Goal: Transaction & Acquisition: Book appointment/travel/reservation

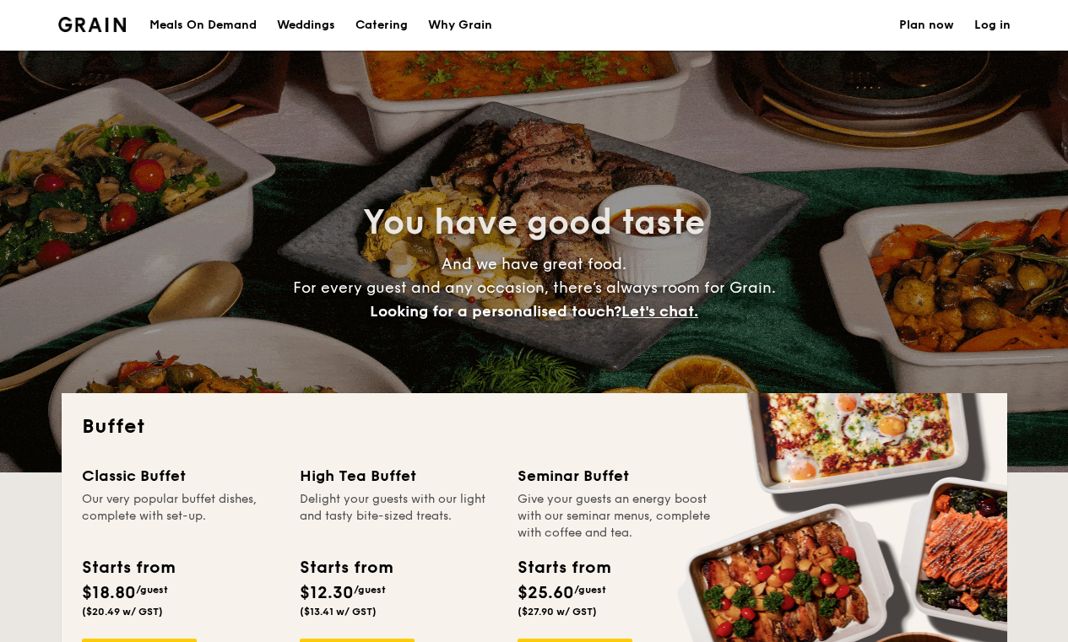
select select
click at [374, 30] on h1 "Catering" at bounding box center [381, 25] width 52 height 51
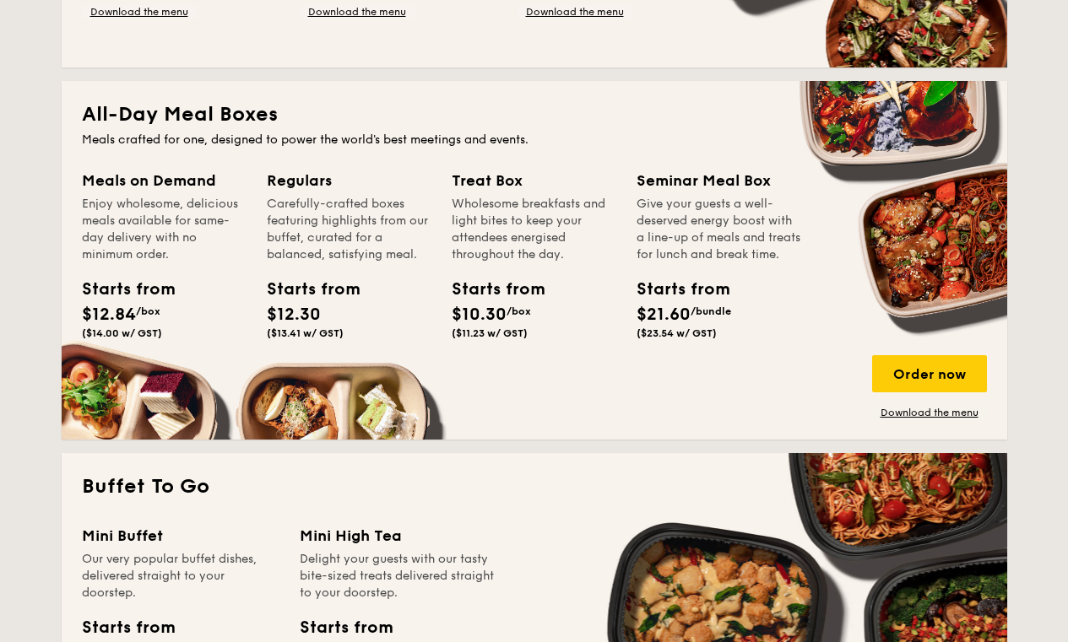
scroll to position [685, 0]
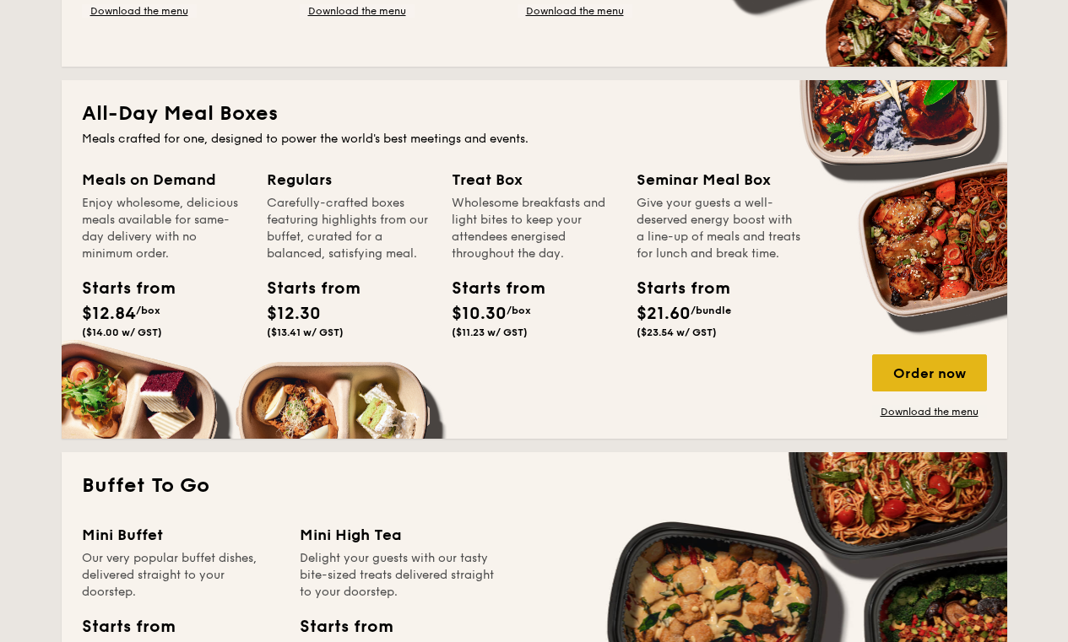
click at [945, 367] on div "Order now" at bounding box center [929, 373] width 115 height 37
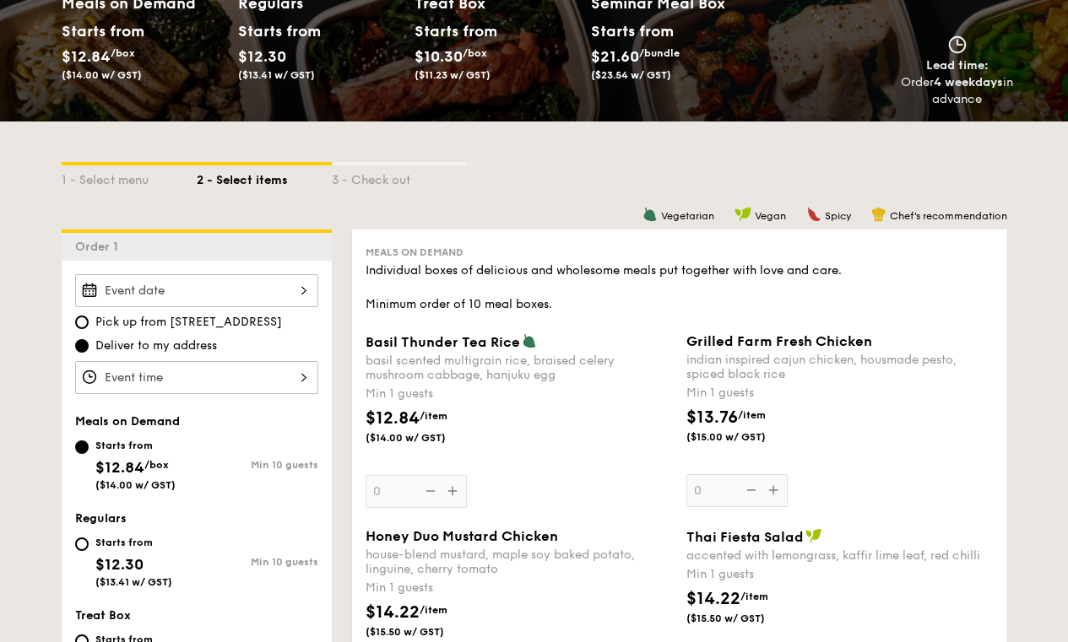
scroll to position [244, 0]
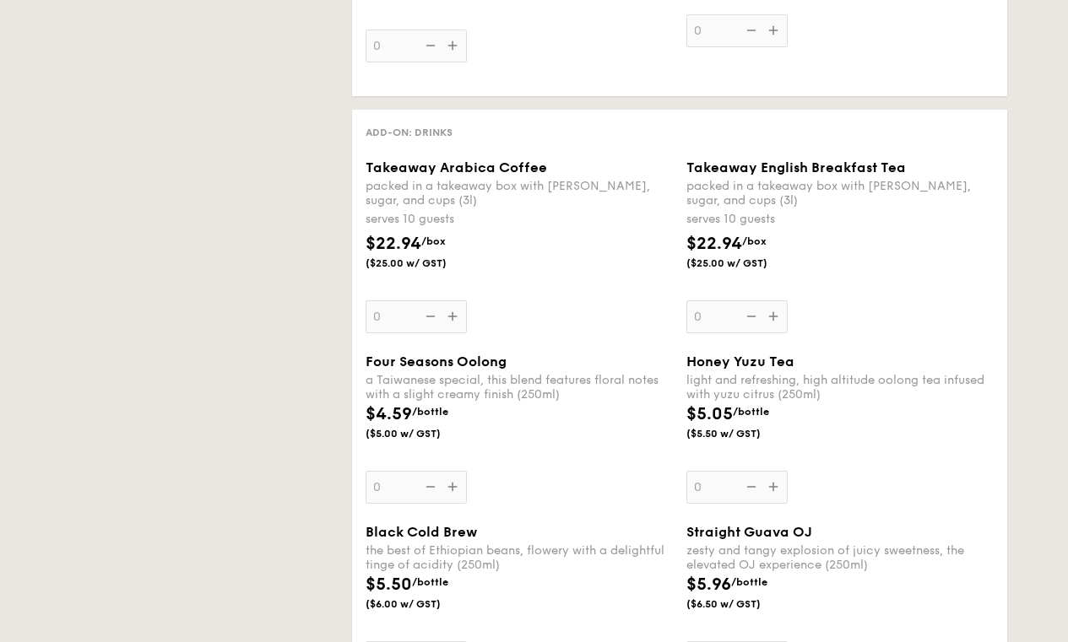
select select
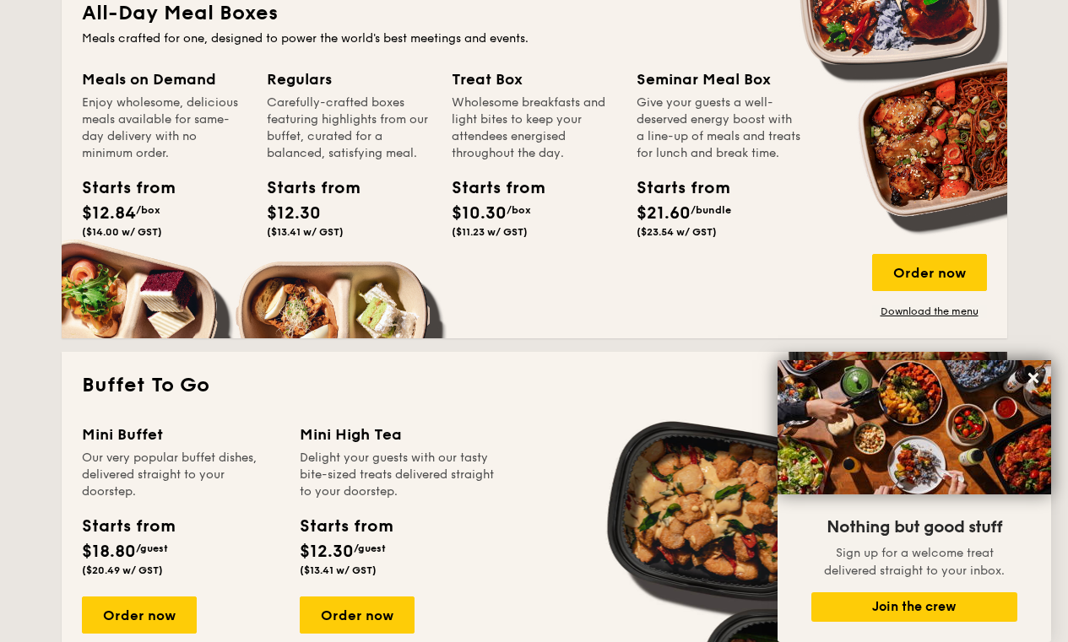
scroll to position [787, 0]
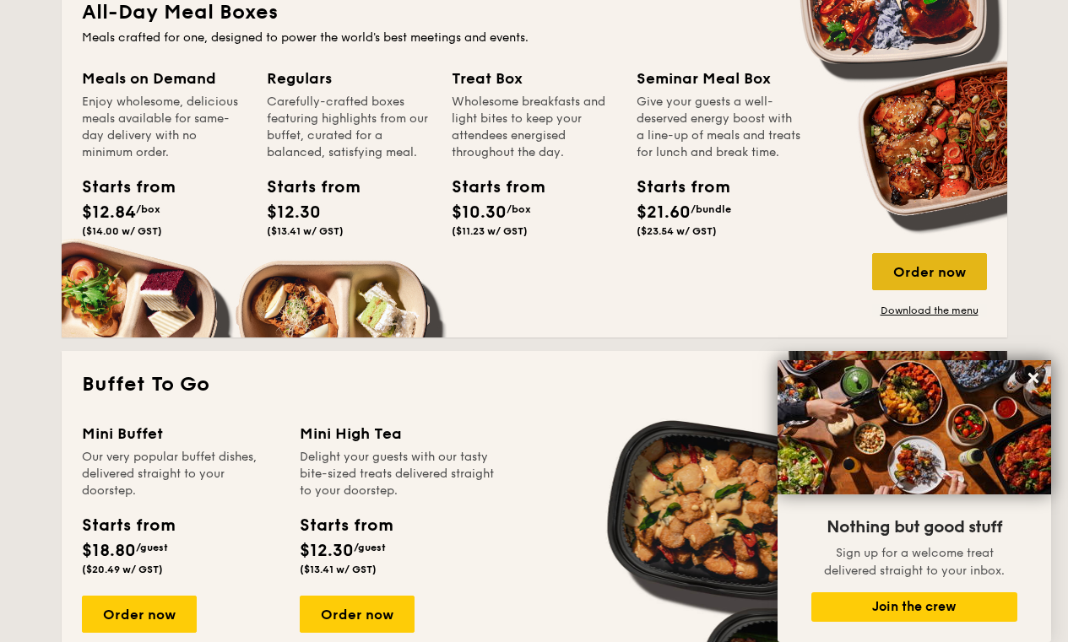
click at [904, 257] on div "Order now" at bounding box center [929, 271] width 115 height 37
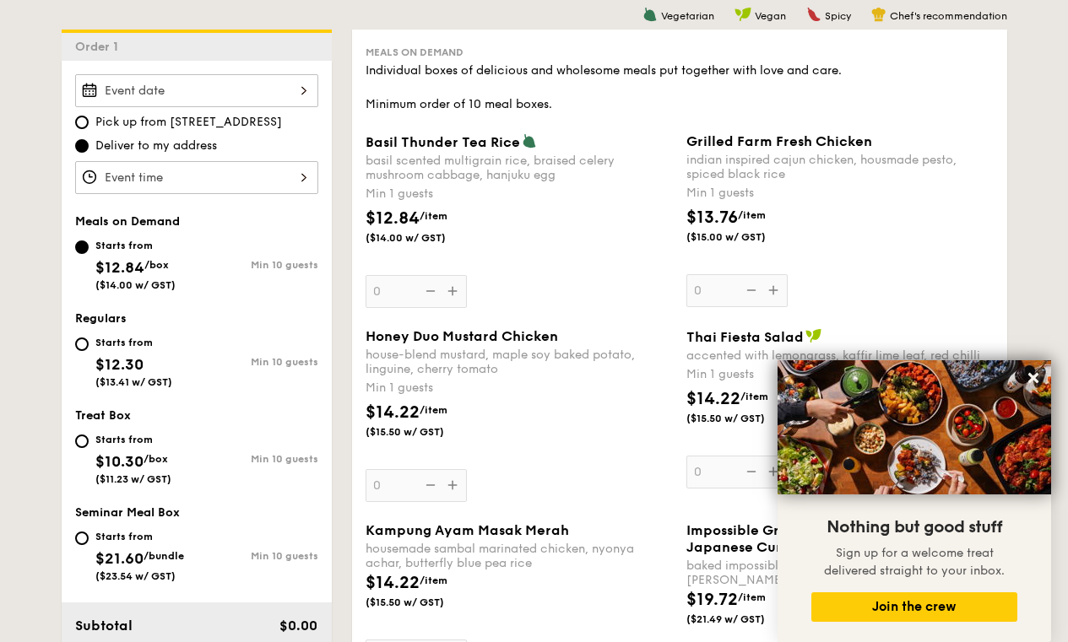
scroll to position [450, 0]
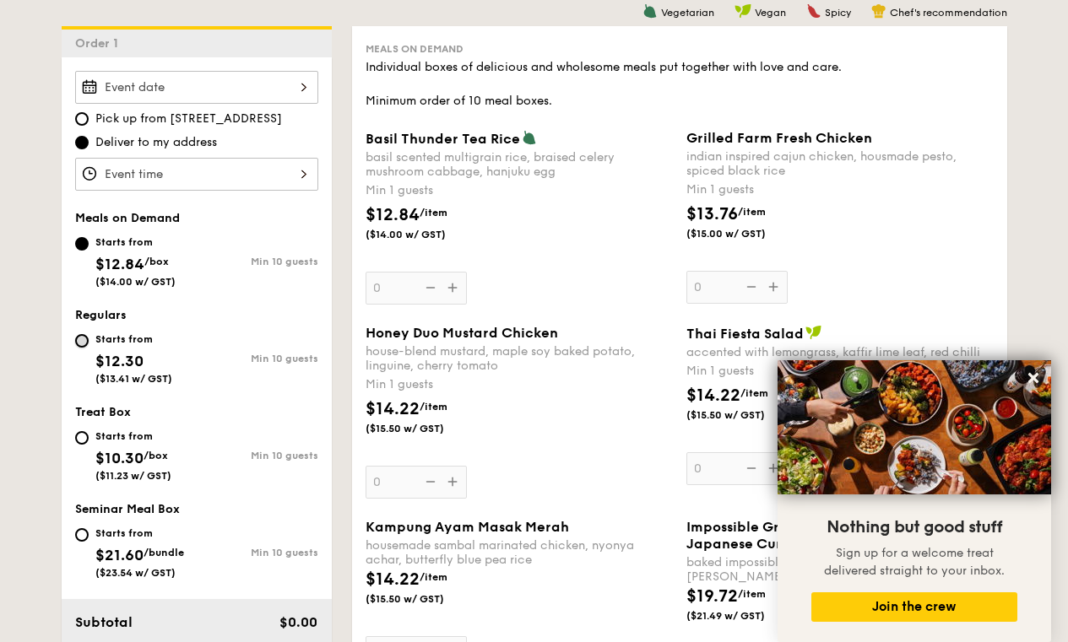
click at [84, 340] on input "Starts from $12.30 ($13.41 w/ GST) Min 10 guests" at bounding box center [82, 341] width 14 height 14
radio input "true"
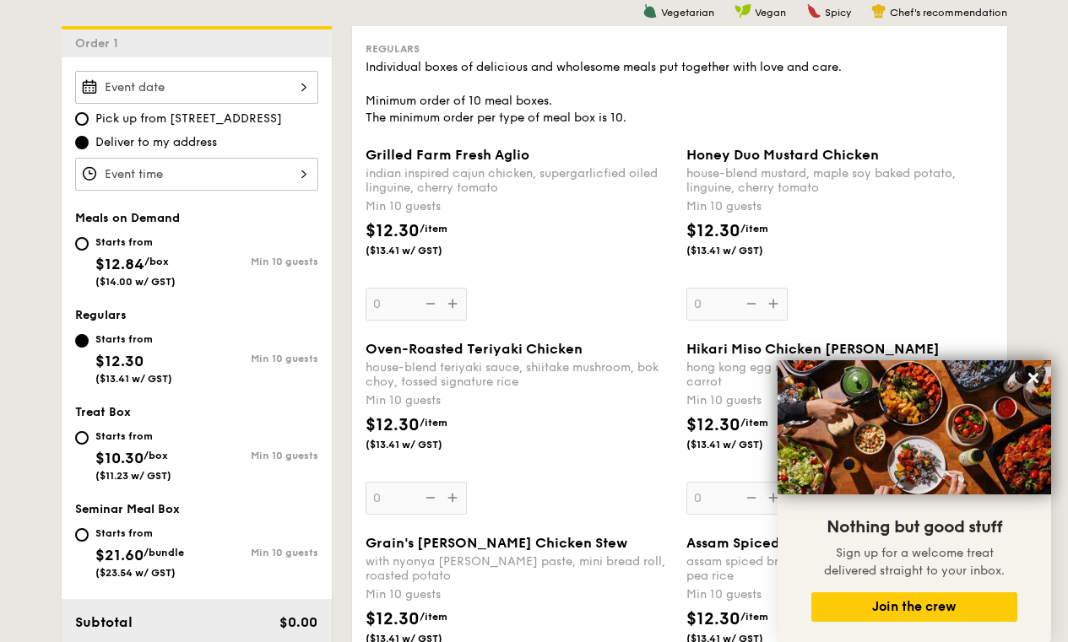
click at [447, 307] on div "Grilled Farm Fresh Aglio indian inspired cajun chicken, supergarlicfied oiled l…" at bounding box center [519, 234] width 307 height 174
click at [447, 307] on input "0" at bounding box center [416, 304] width 101 height 33
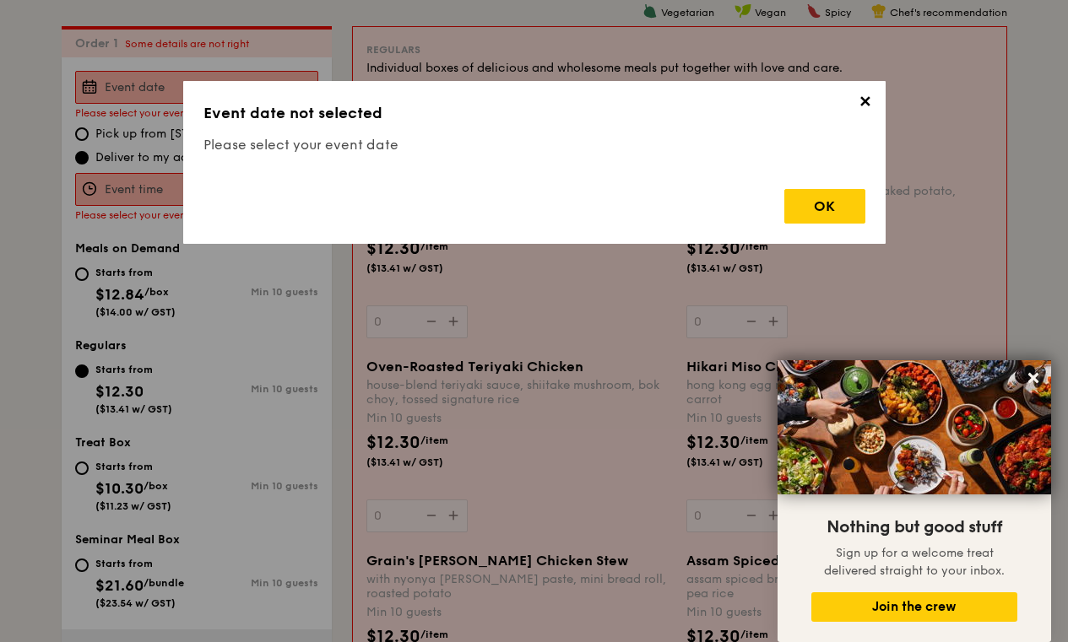
scroll to position [451, 0]
click at [866, 106] on span "✕" at bounding box center [865, 105] width 24 height 24
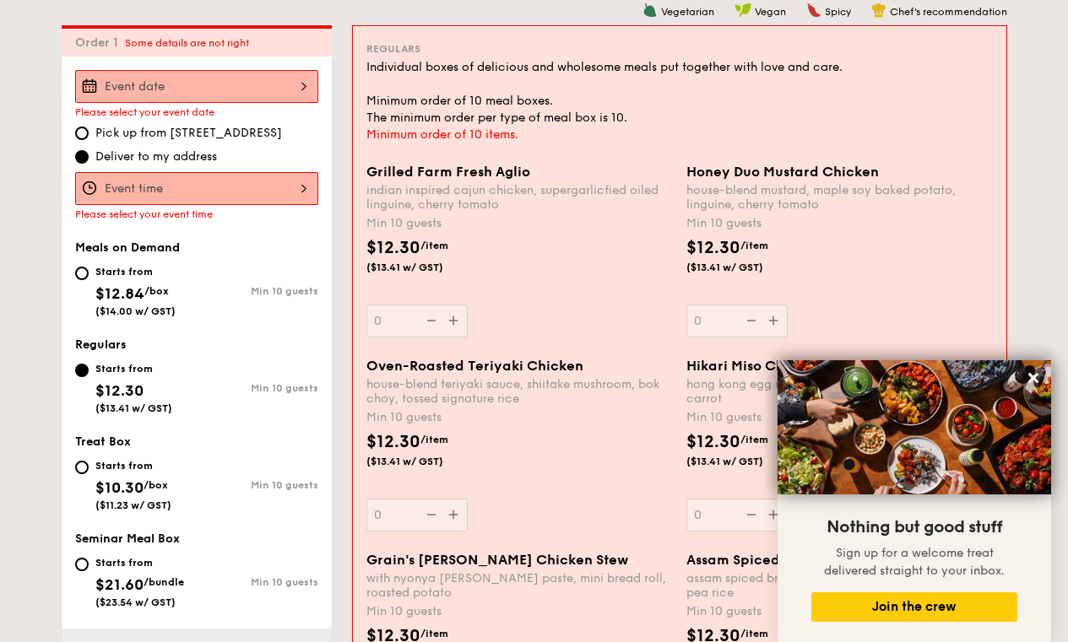
click at [487, 311] on div "Grilled Farm Fresh Aglio indian inspired cajun chicken, supergarlicfied oiled l…" at bounding box center [519, 251] width 306 height 174
click at [468, 311] on input "0" at bounding box center [416, 321] width 101 height 33
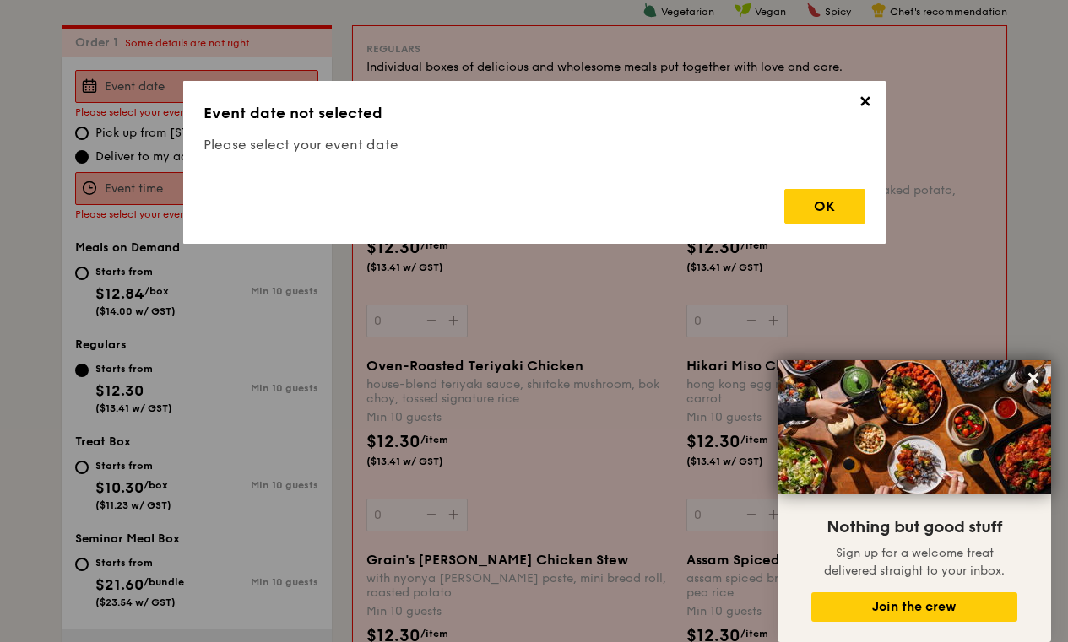
click at [863, 104] on span "✕" at bounding box center [865, 105] width 24 height 24
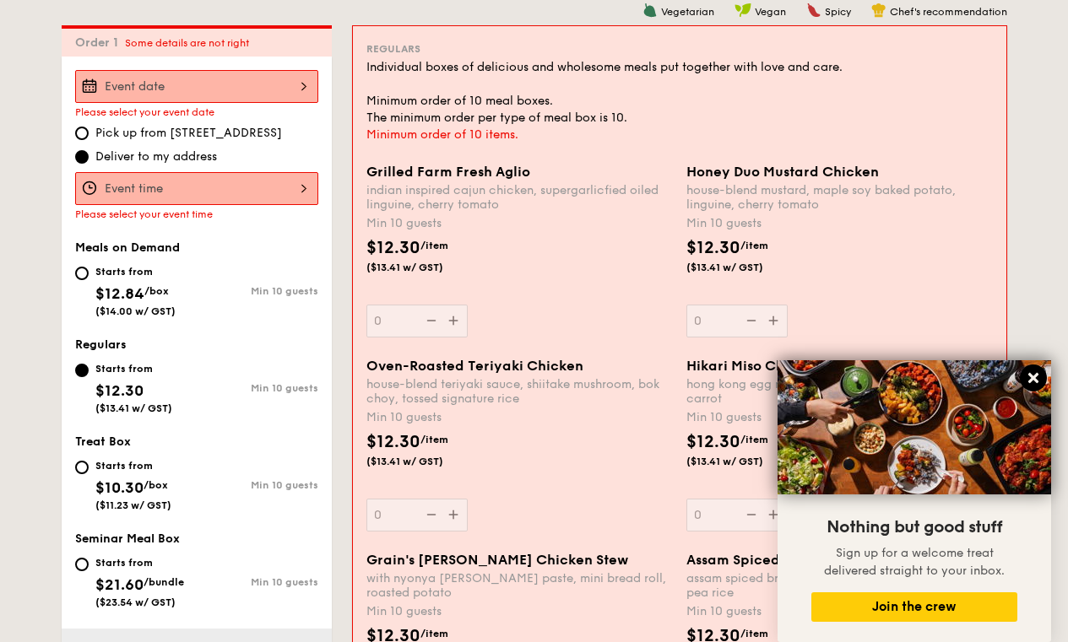
click at [1041, 376] on button at bounding box center [1033, 378] width 27 height 27
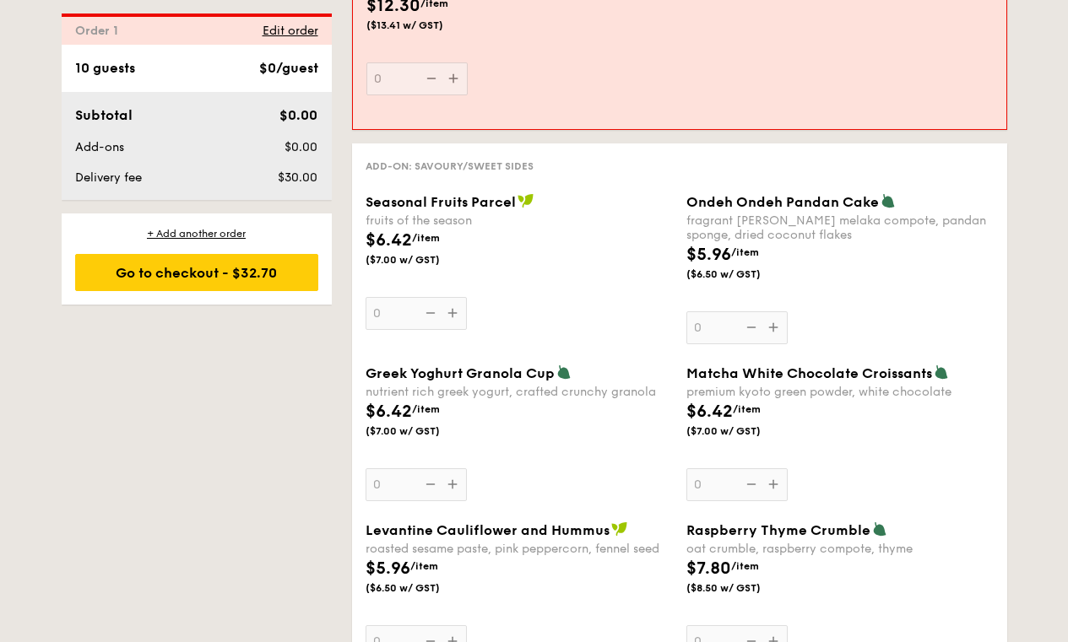
scroll to position [2449, 0]
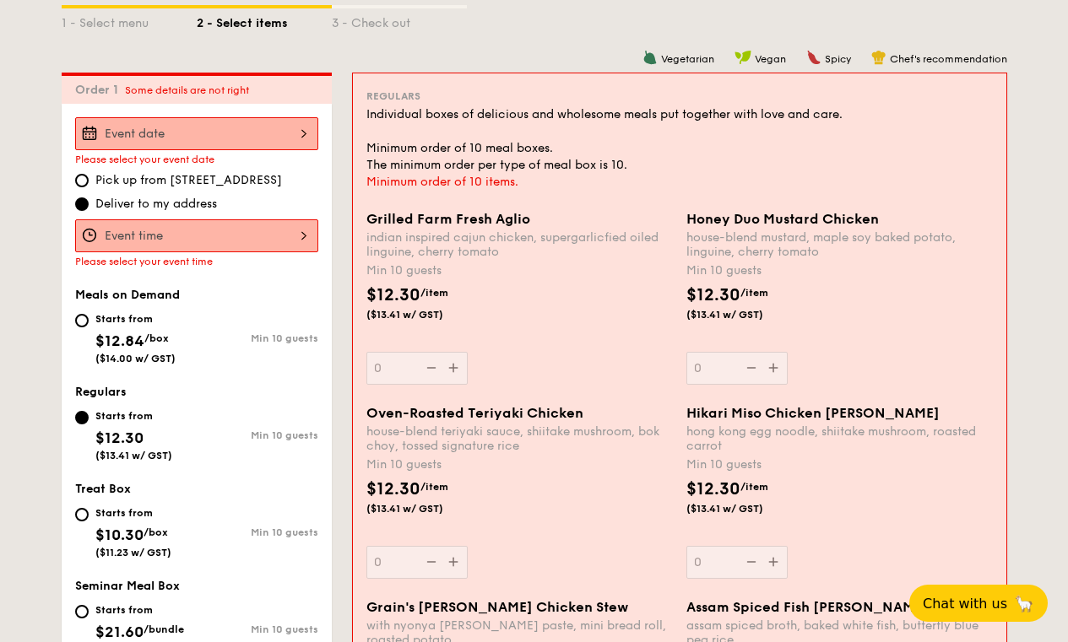
scroll to position [400, 0]
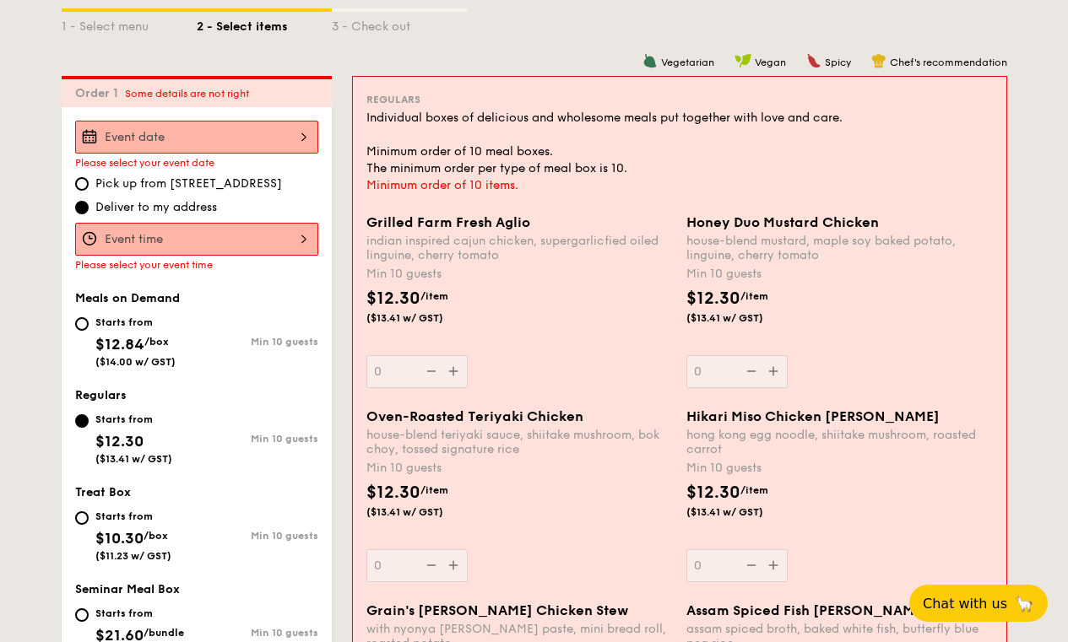
click at [306, 136] on div at bounding box center [196, 137] width 243 height 33
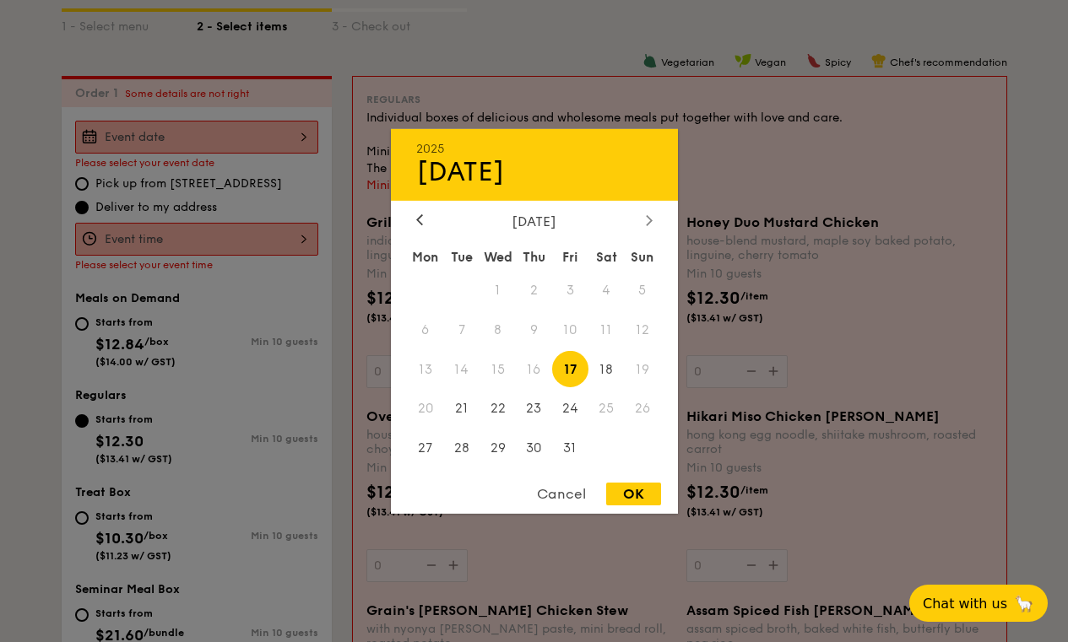
click at [651, 220] on icon at bounding box center [649, 219] width 7 height 11
click at [609, 324] on span "8" at bounding box center [606, 329] width 36 height 36
click at [642, 490] on div "OK" at bounding box center [633, 494] width 55 height 23
type input "Nov 08, 2025"
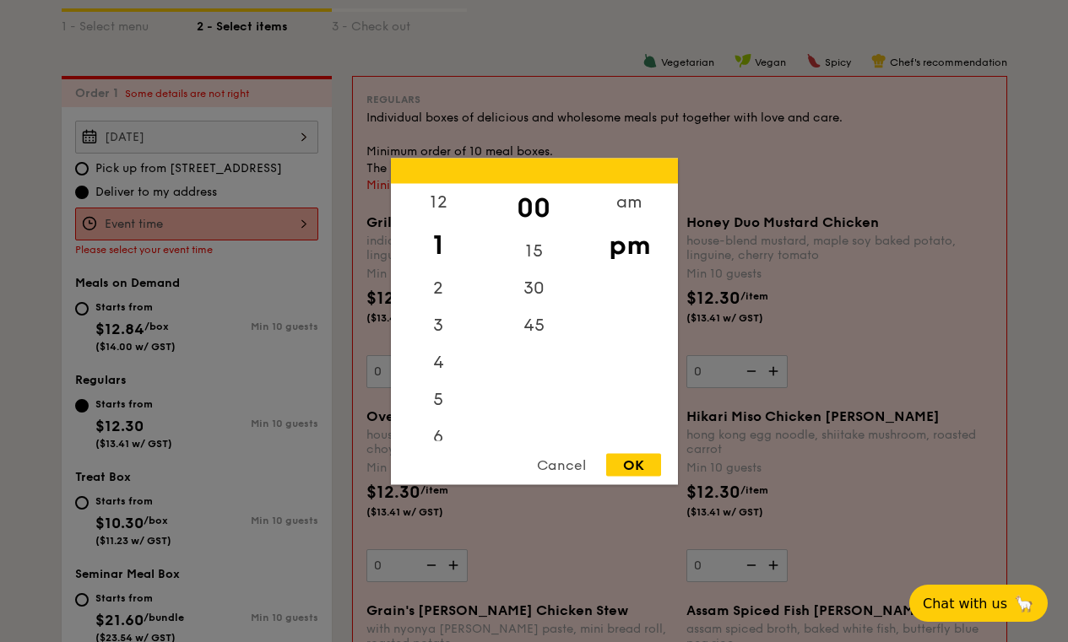
click at [246, 226] on div "12 1 2 3 4 5 6 7 8 9 10 11 00 15 30 45 am pm Cancel OK" at bounding box center [196, 224] width 243 height 33
click at [627, 206] on div "am" at bounding box center [629, 207] width 95 height 49
click at [444, 432] on div "11" at bounding box center [438, 428] width 95 height 49
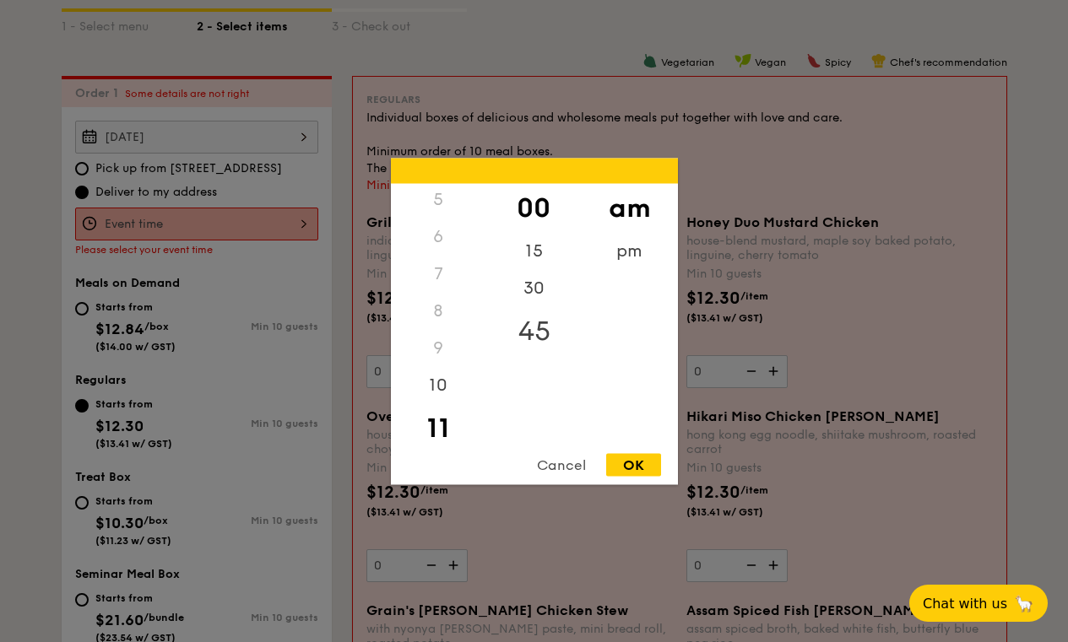
click at [534, 327] on div "45" at bounding box center [533, 330] width 95 height 49
click at [640, 464] on div "OK" at bounding box center [633, 464] width 55 height 23
type input "11:45AM"
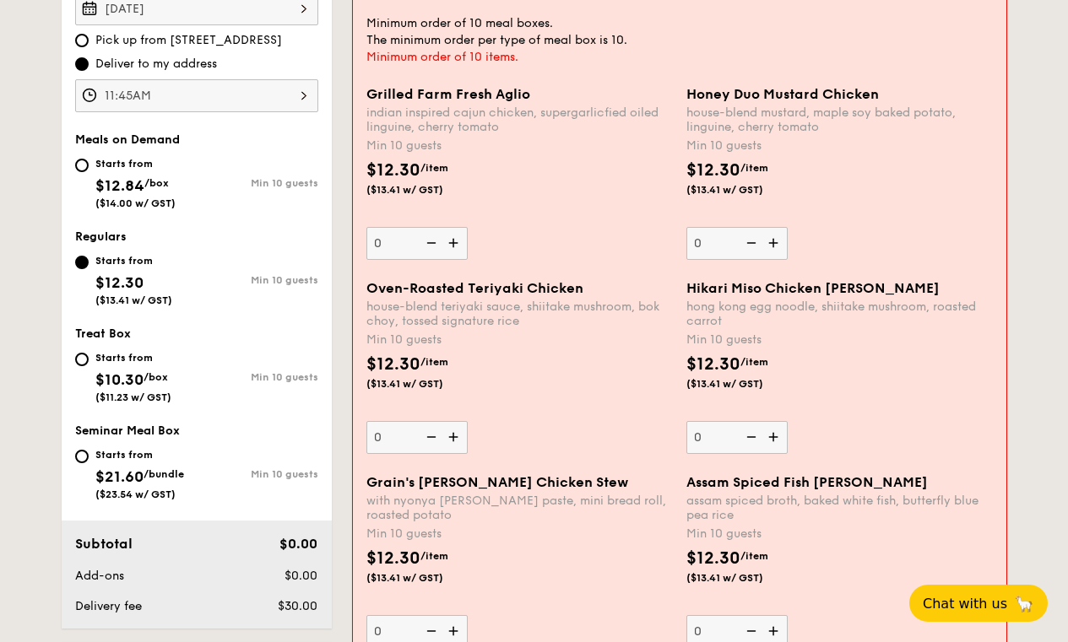
scroll to position [530, 0]
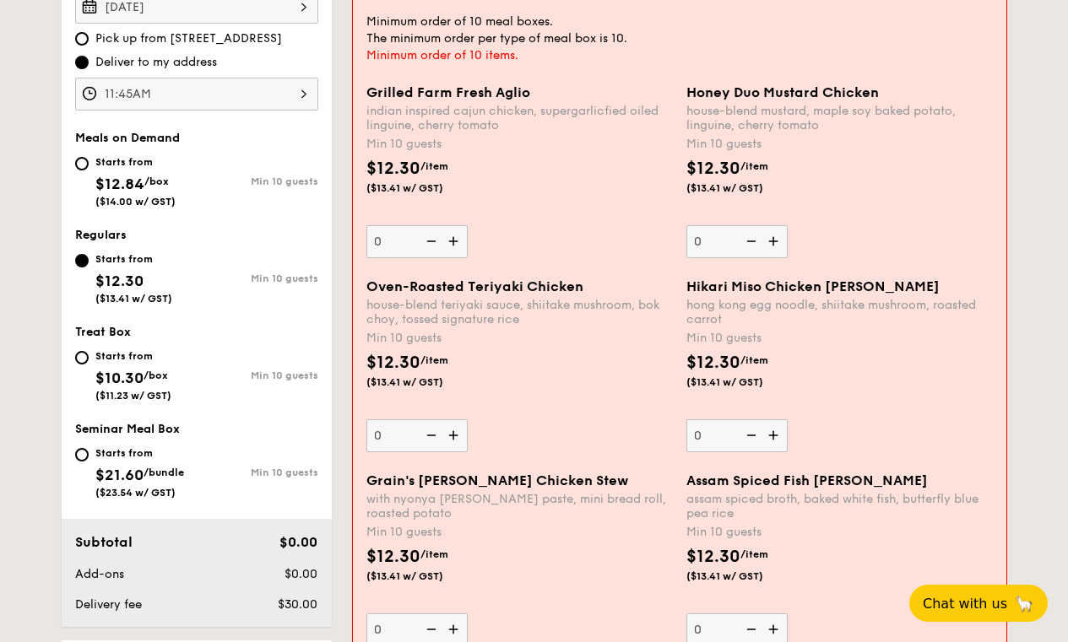
click at [457, 249] on img at bounding box center [454, 241] width 25 height 32
click at [457, 249] on input "0" at bounding box center [416, 241] width 101 height 33
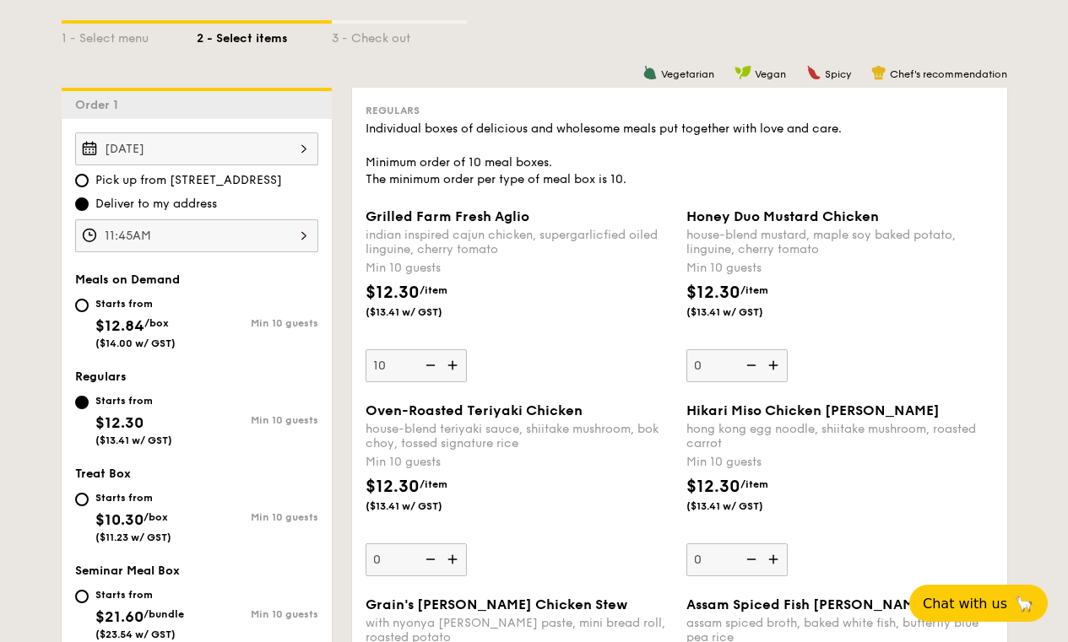
scroll to position [387, 0]
click at [454, 366] on img at bounding box center [453, 366] width 25 height 32
click at [454, 366] on input "10" at bounding box center [416, 366] width 101 height 33
click at [454, 366] on img at bounding box center [453, 366] width 25 height 32
click at [454, 366] on input "11" at bounding box center [416, 366] width 101 height 33
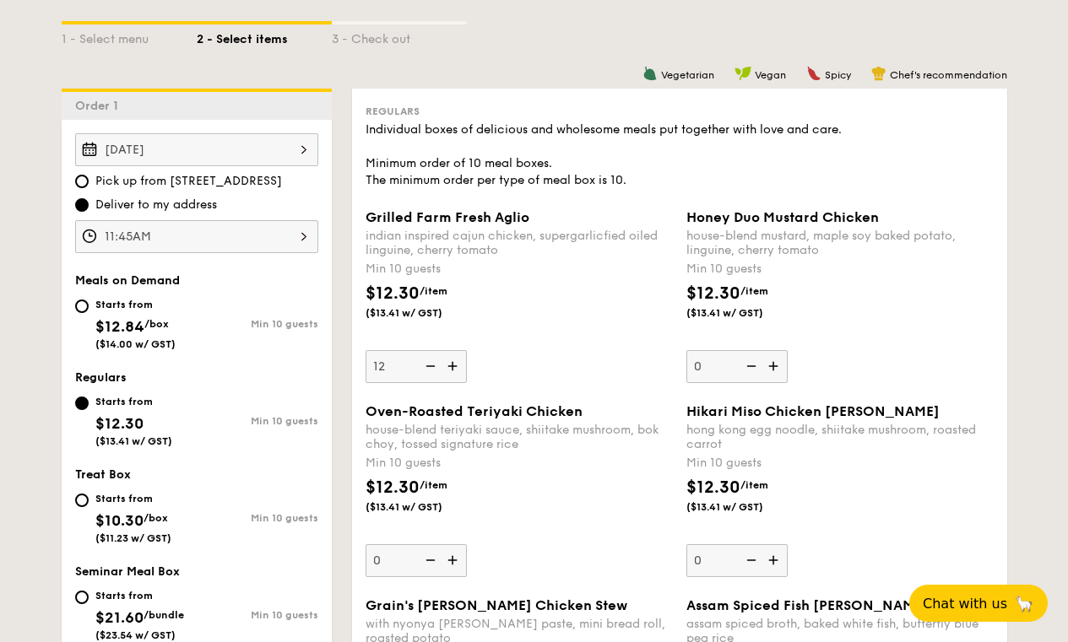
click at [454, 366] on img at bounding box center [453, 366] width 25 height 32
click at [454, 366] on input "12" at bounding box center [416, 366] width 101 height 33
type input "13"
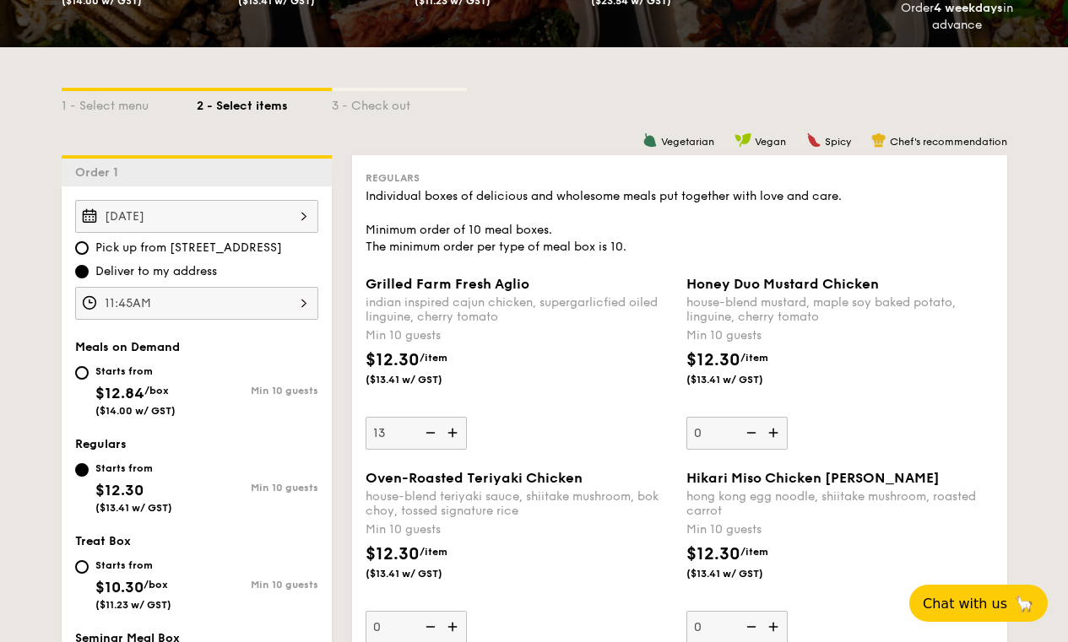
scroll to position [0, 0]
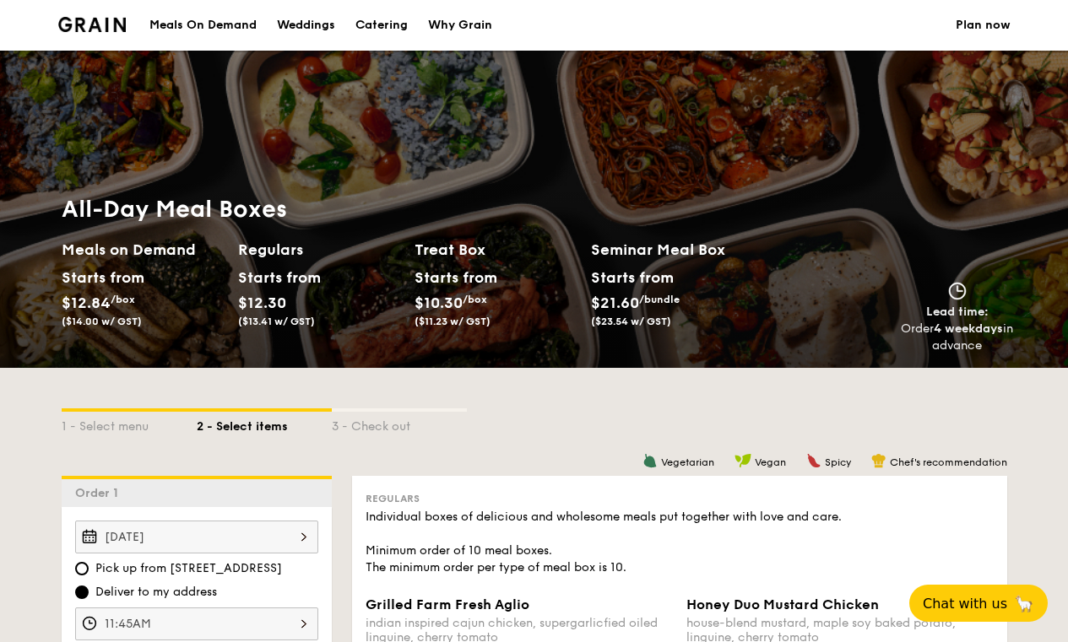
click at [236, 28] on div "Meals On Demand" at bounding box center [202, 25] width 107 height 51
click at [404, 30] on div "Catering" at bounding box center [381, 25] width 52 height 51
select select
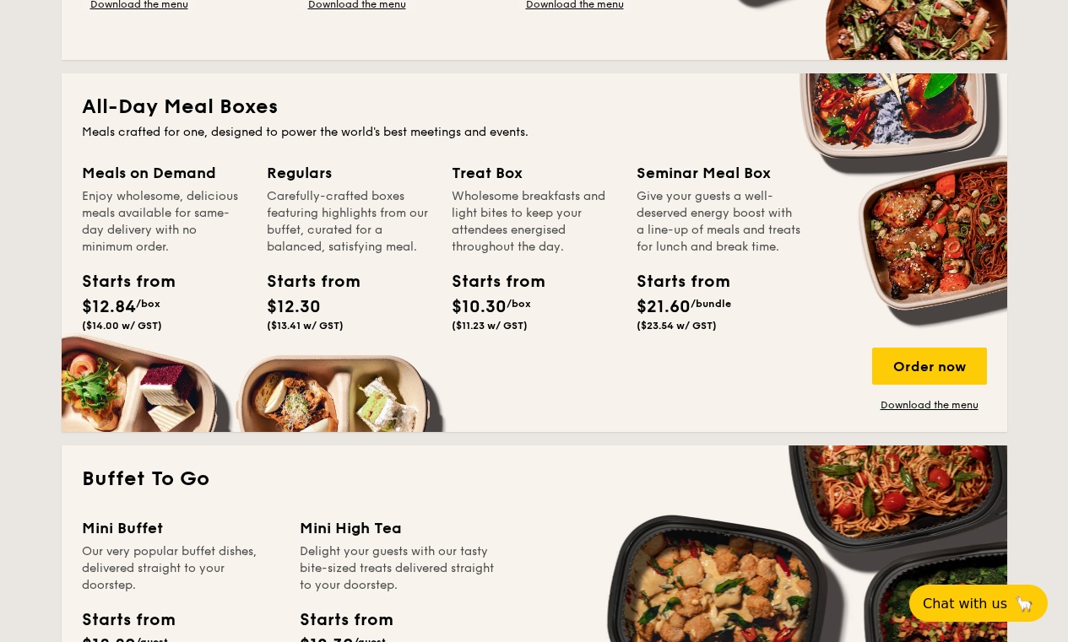
scroll to position [693, 0]
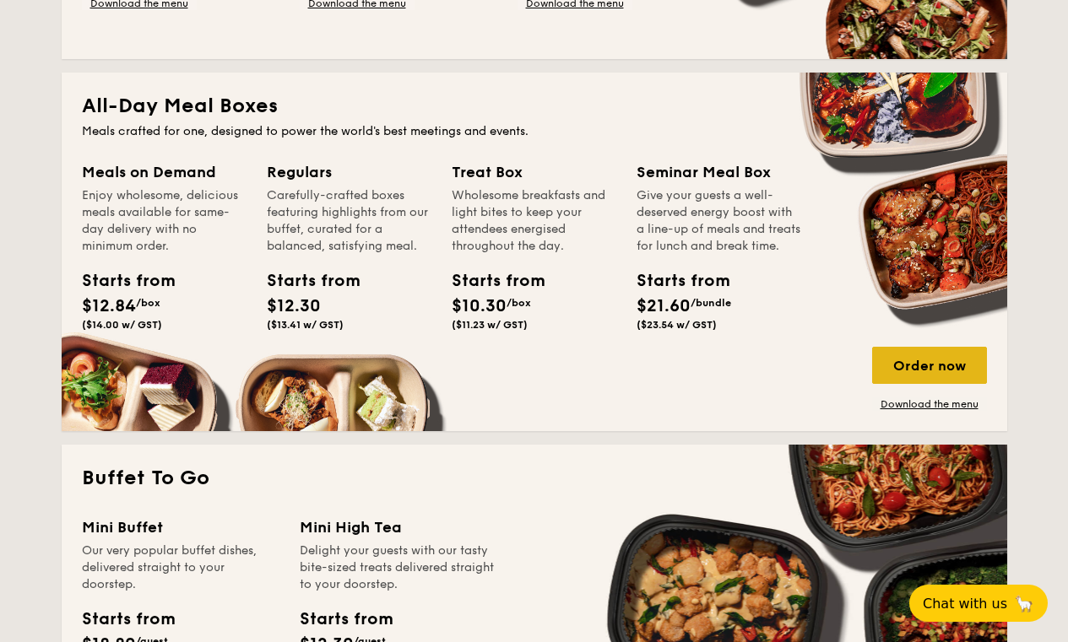
click at [922, 361] on div "Order now" at bounding box center [929, 365] width 115 height 37
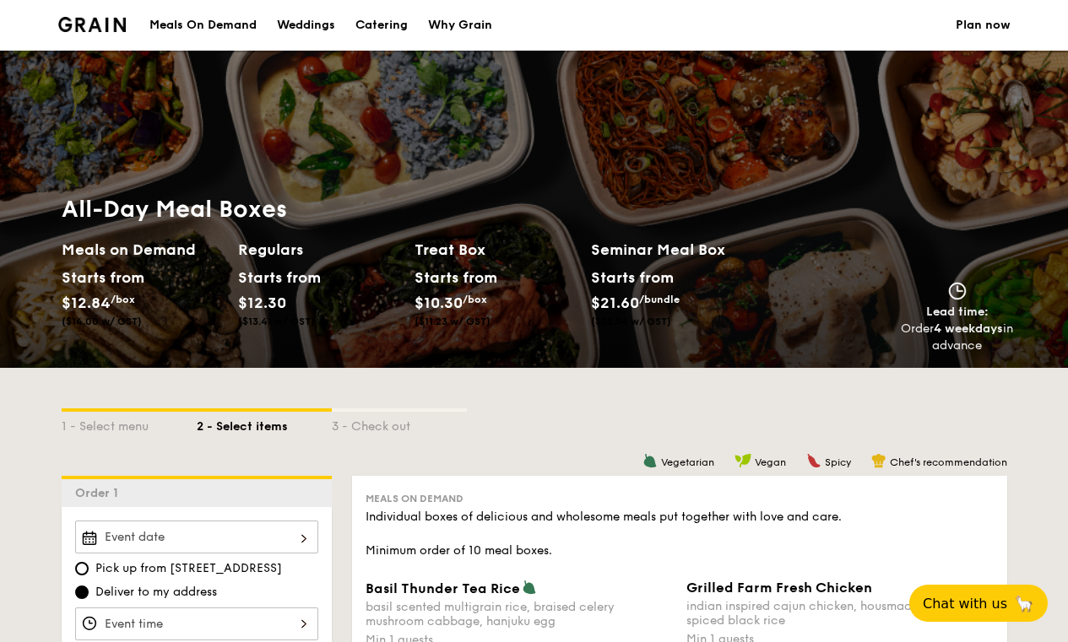
scroll to position [9, 0]
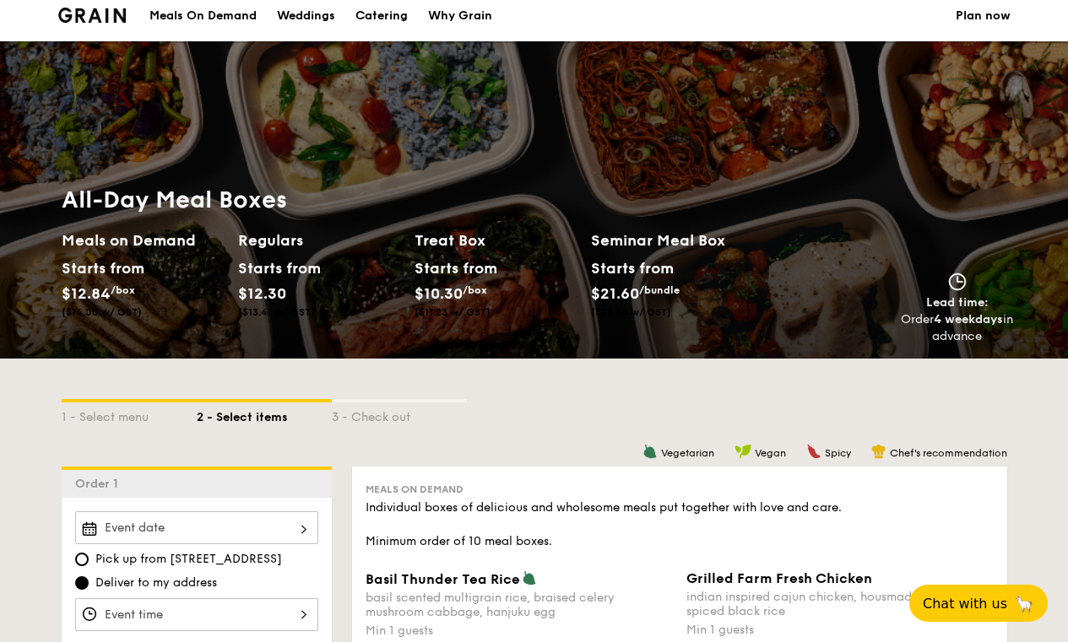
click at [373, 15] on div "Catering" at bounding box center [381, 16] width 52 height 51
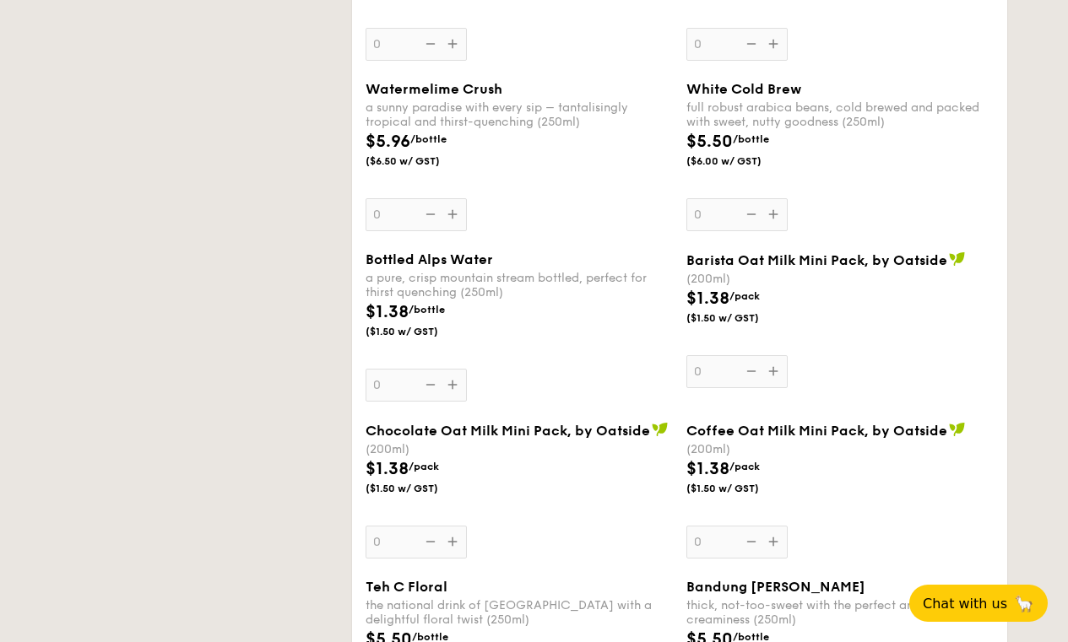
select select
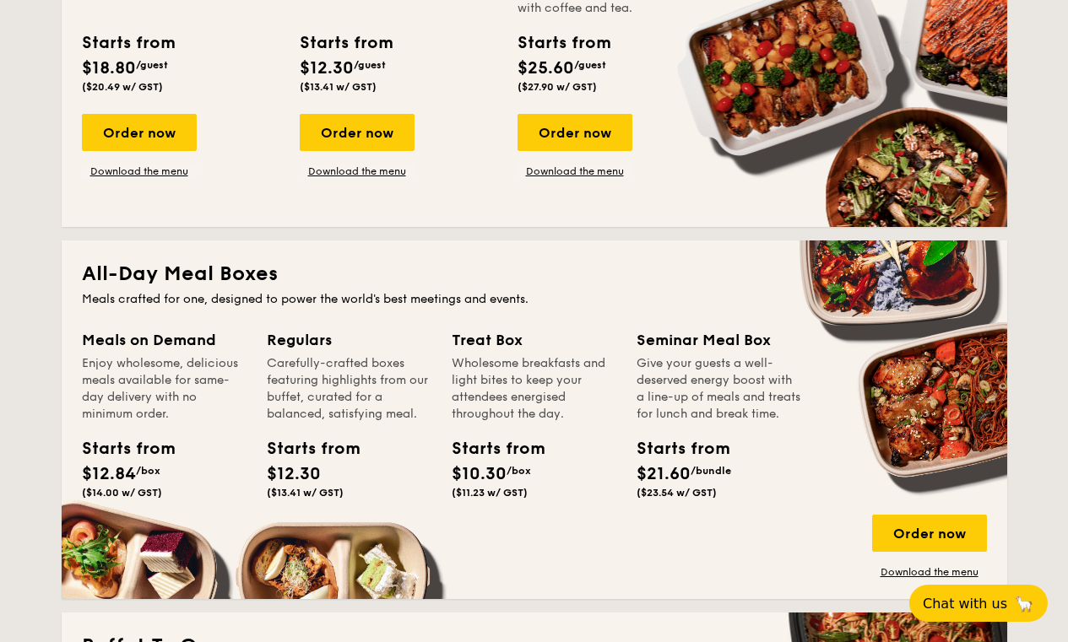
scroll to position [523, 0]
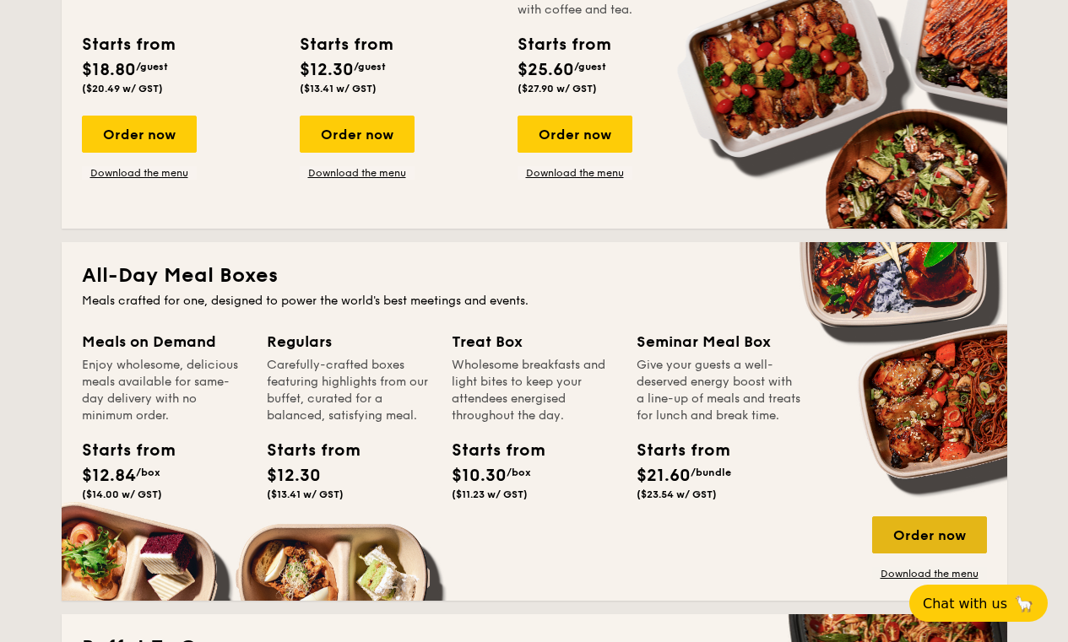
click at [898, 533] on div "Order now" at bounding box center [929, 535] width 115 height 37
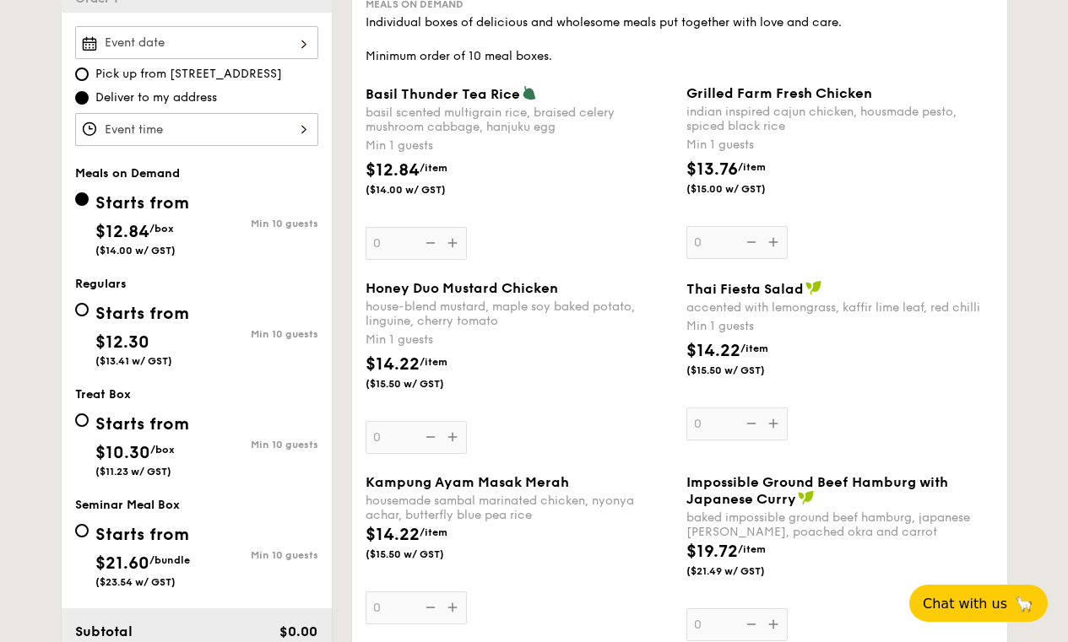
scroll to position [496, 0]
click at [133, 317] on div "Starts from" at bounding box center [142, 313] width 94 height 25
click at [89, 316] on input "Starts from $12.30 ($13.41 w/ GST) Min 10 guests" at bounding box center [82, 309] width 14 height 14
radio input "true"
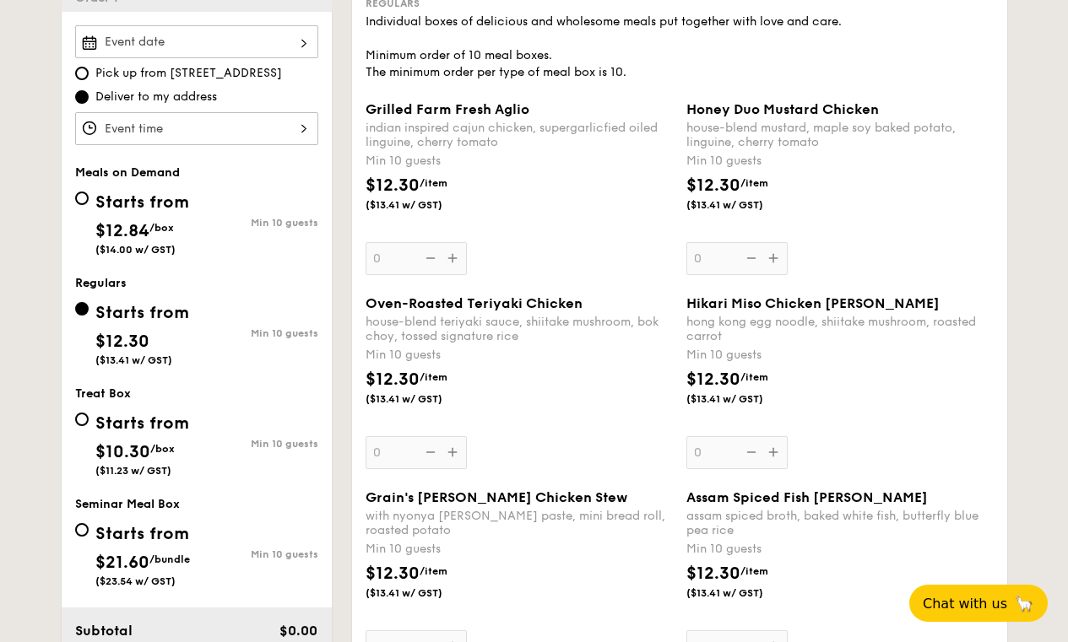
click at [145, 214] on div "Starts from" at bounding box center [142, 202] width 94 height 25
click at [89, 205] on input "Starts from $12.84 /box ($14.00 w/ GST) Min 10 guests" at bounding box center [82, 199] width 14 height 14
radio input "true"
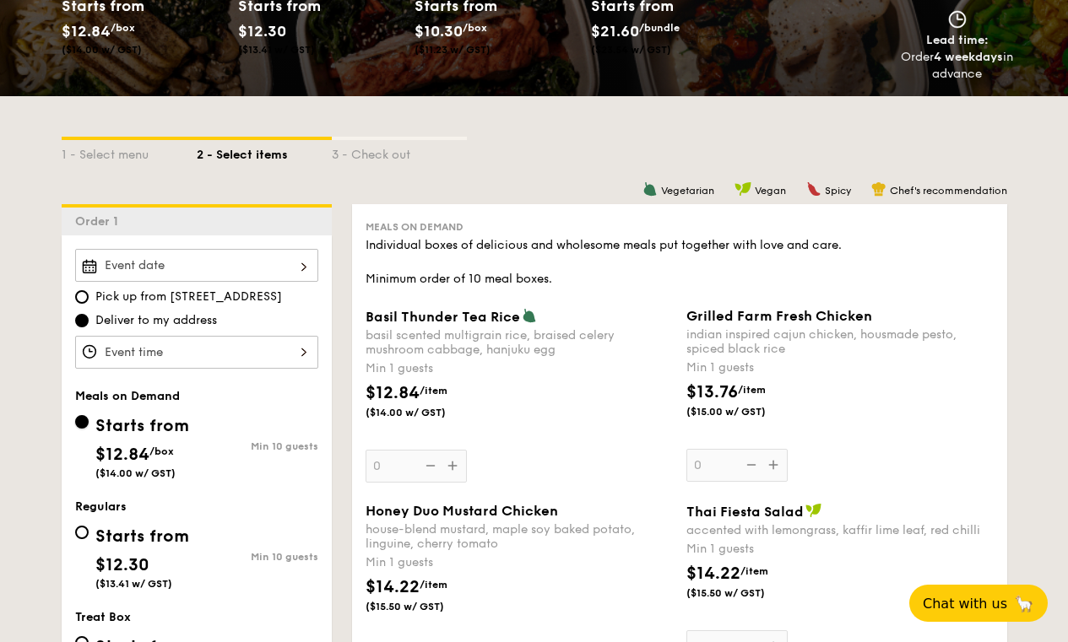
scroll to position [271, 0]
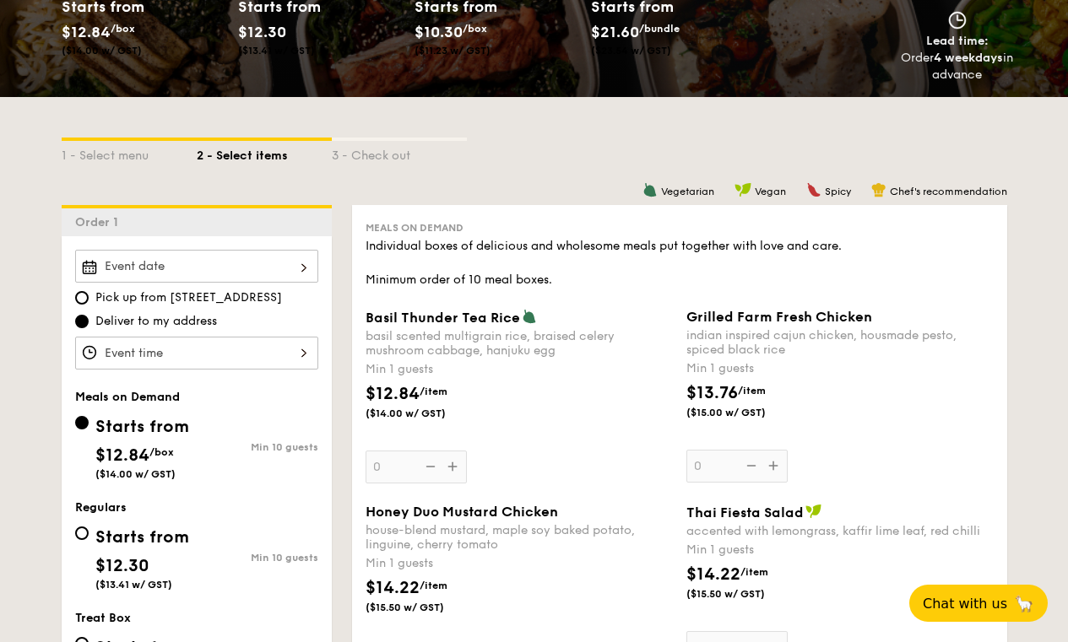
click at [263, 258] on div at bounding box center [196, 266] width 243 height 33
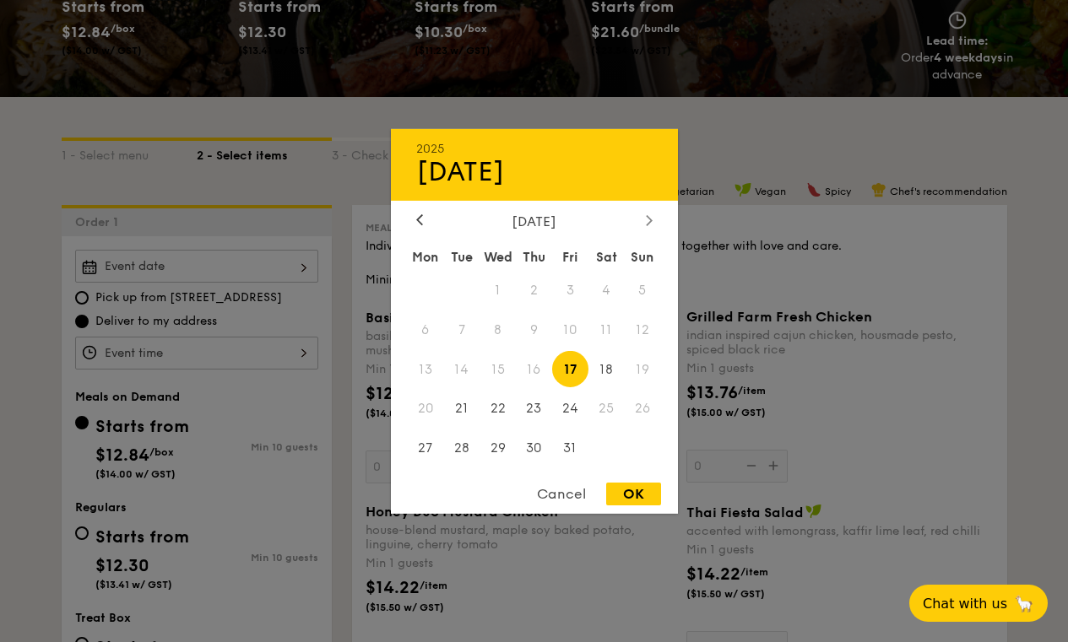
click at [651, 221] on icon at bounding box center [649, 219] width 7 height 11
click at [614, 332] on span "8" at bounding box center [606, 329] width 36 height 36
click at [620, 493] on div "OK" at bounding box center [633, 494] width 55 height 23
type input "Nov 08, 2025"
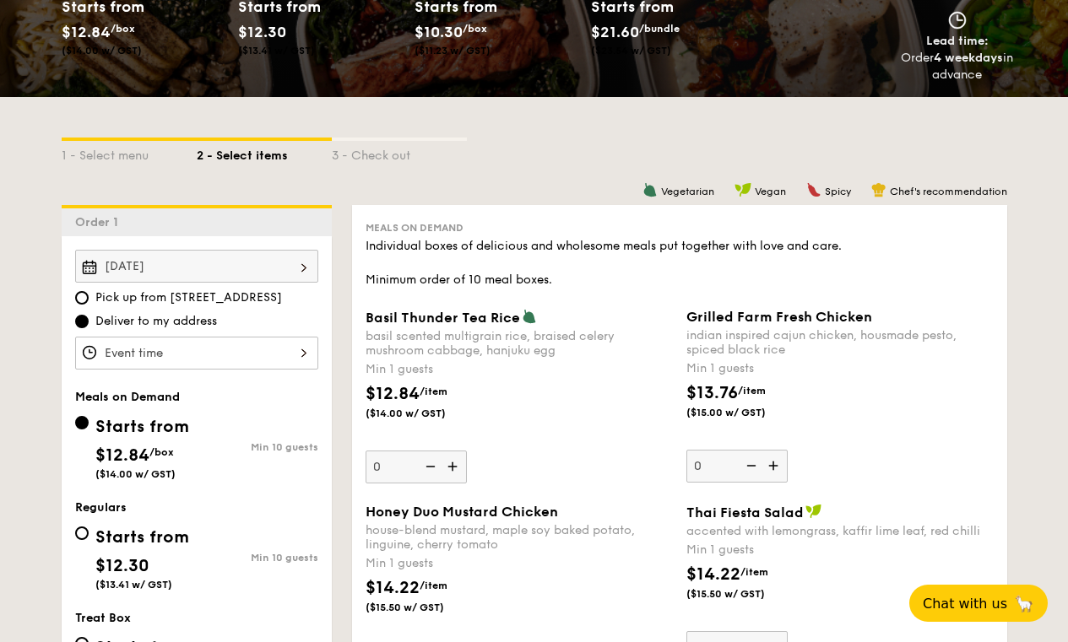
click at [287, 349] on div at bounding box center [196, 353] width 243 height 33
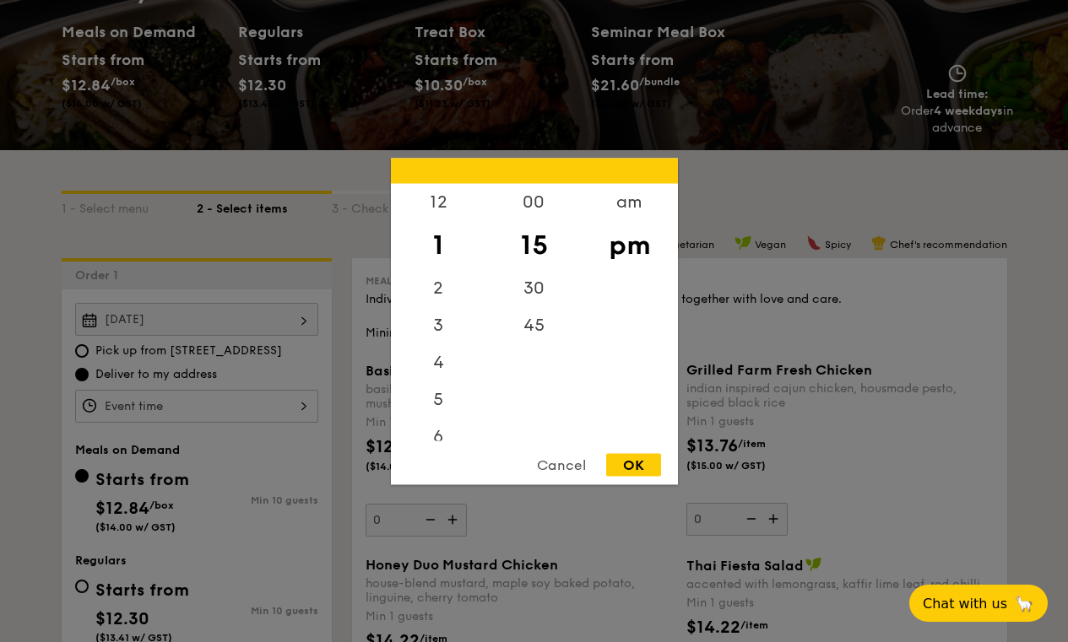
scroll to position [217, 0]
click at [440, 208] on div "12" at bounding box center [438, 207] width 95 height 49
click at [528, 206] on div "00" at bounding box center [533, 207] width 95 height 49
click at [810, 409] on div at bounding box center [534, 321] width 1068 height 642
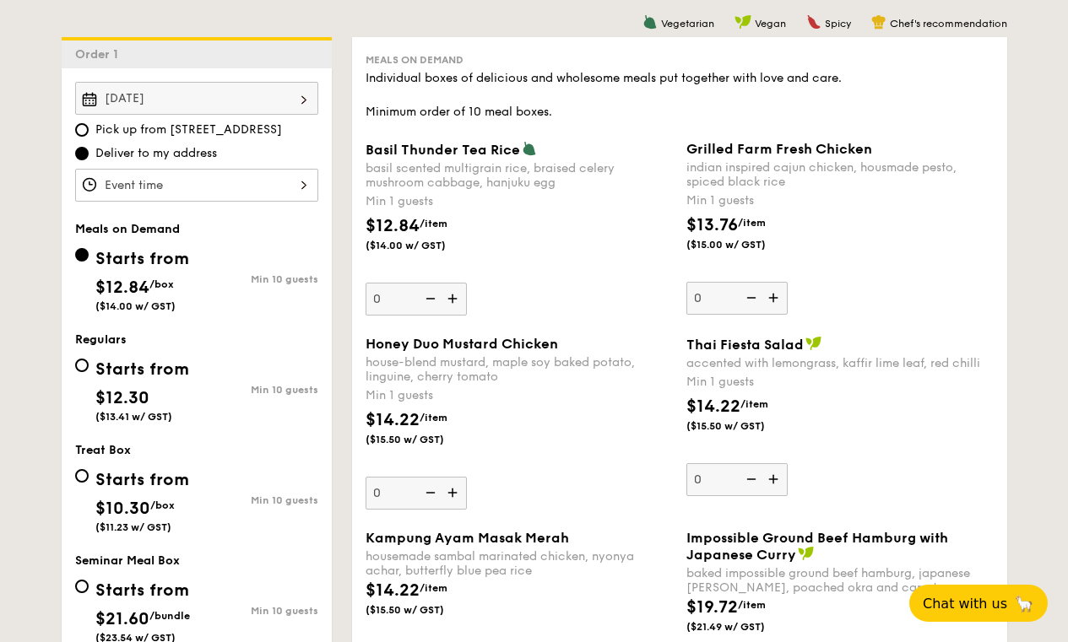
scroll to position [440, 0]
click at [458, 301] on img at bounding box center [453, 298] width 25 height 32
click at [458, 301] on input "0" at bounding box center [416, 298] width 101 height 33
click at [458, 301] on img at bounding box center [453, 298] width 25 height 32
click at [458, 301] on input "1" at bounding box center [416, 298] width 101 height 33
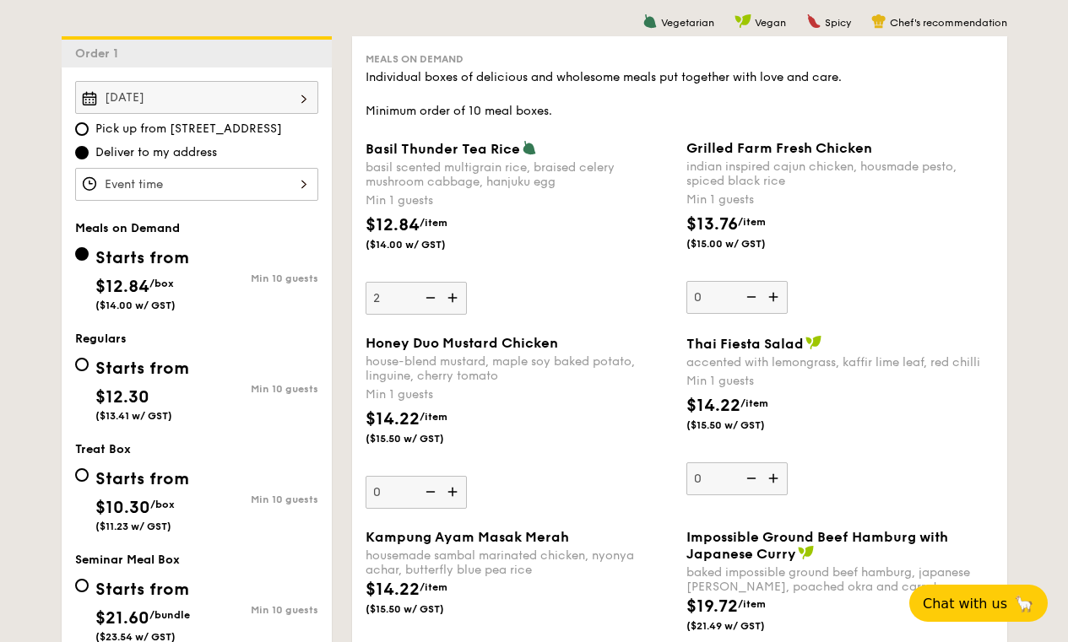
click at [458, 301] on img at bounding box center [453, 298] width 25 height 32
click at [458, 301] on input "2" at bounding box center [416, 298] width 101 height 33
click at [458, 301] on img at bounding box center [453, 298] width 25 height 32
click at [458, 301] on input "3" at bounding box center [416, 298] width 101 height 33
click at [458, 301] on img at bounding box center [453, 298] width 25 height 32
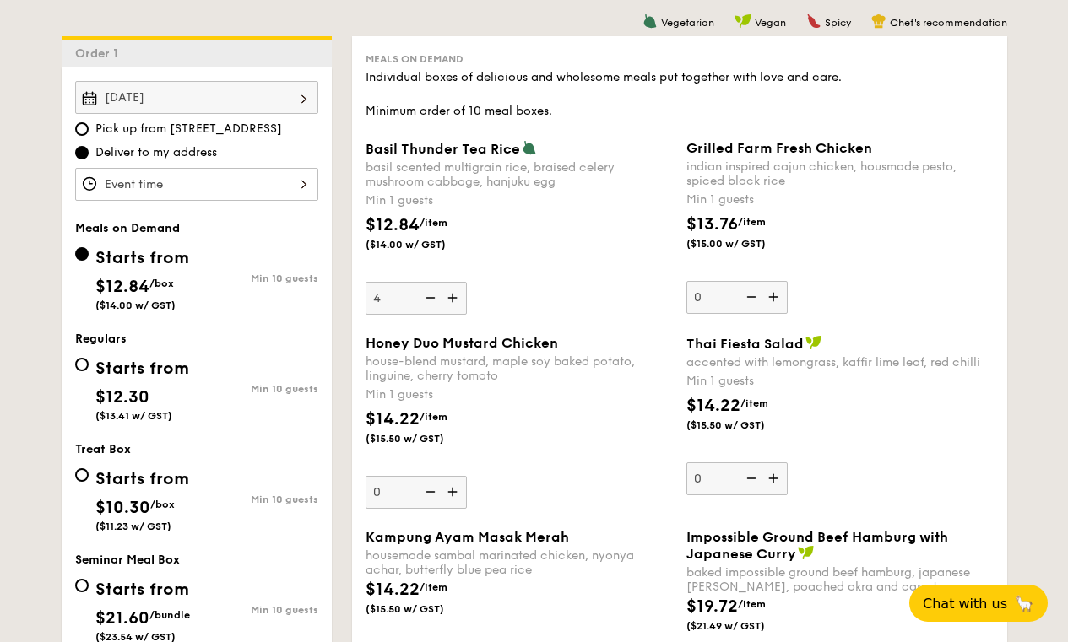
click at [458, 301] on input "4" at bounding box center [416, 298] width 101 height 33
click at [458, 301] on img at bounding box center [453, 298] width 25 height 32
click at [458, 301] on input "5" at bounding box center [416, 298] width 101 height 33
type input "6"
click at [468, 194] on div "Min 1 guests" at bounding box center [519, 200] width 307 height 17
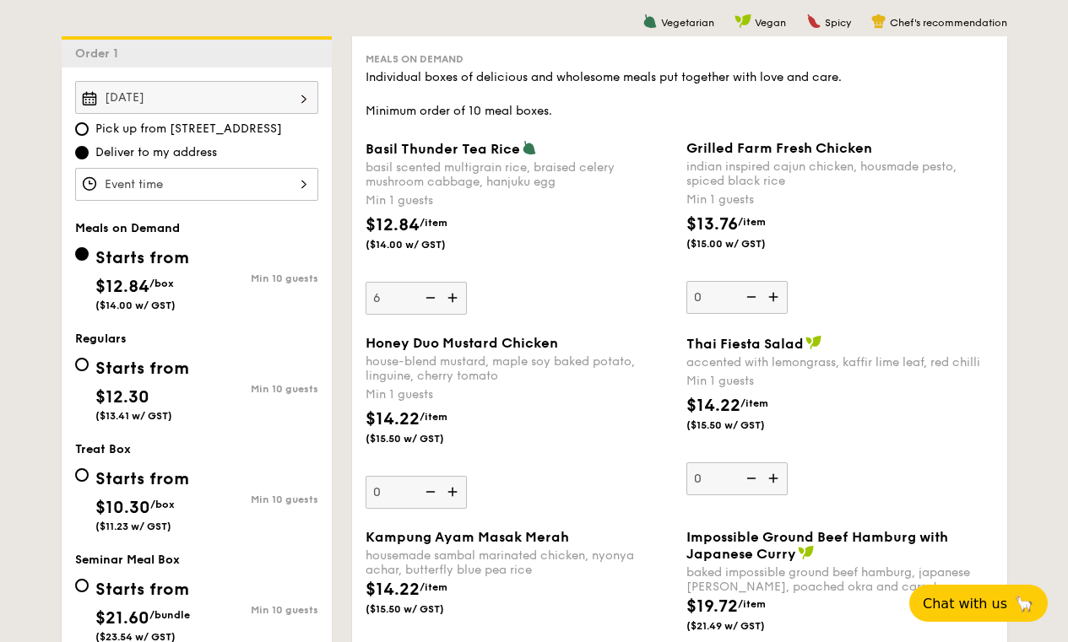
click at [467, 282] on input "6" at bounding box center [416, 298] width 101 height 33
click at [573, 349] on div "Honey Duo Mustard Chicken" at bounding box center [519, 343] width 307 height 16
click at [467, 476] on input "0" at bounding box center [416, 492] width 101 height 33
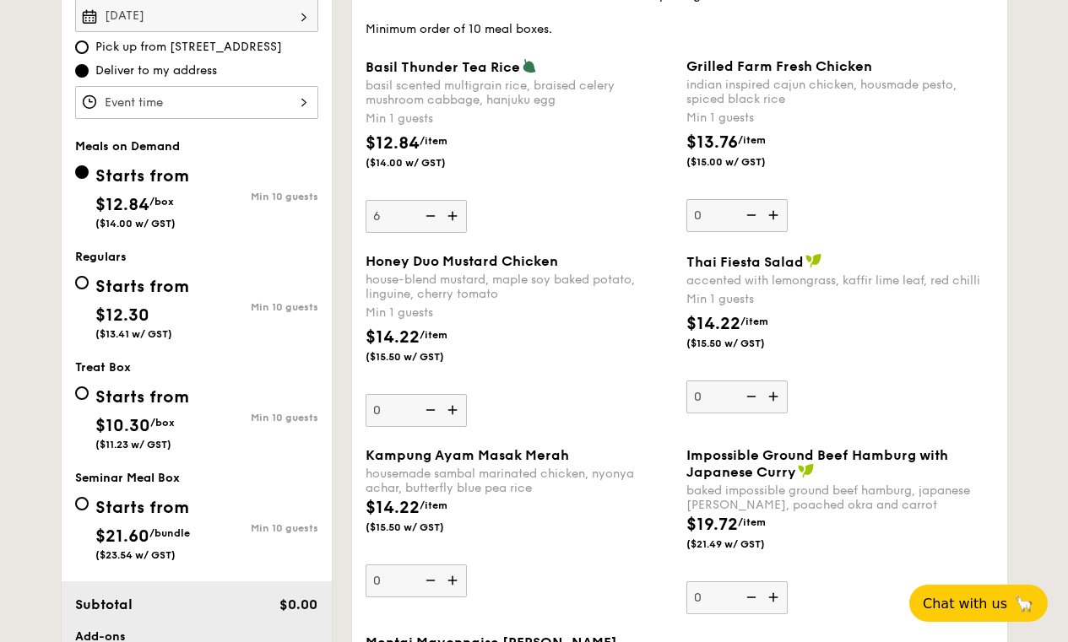
scroll to position [525, 0]
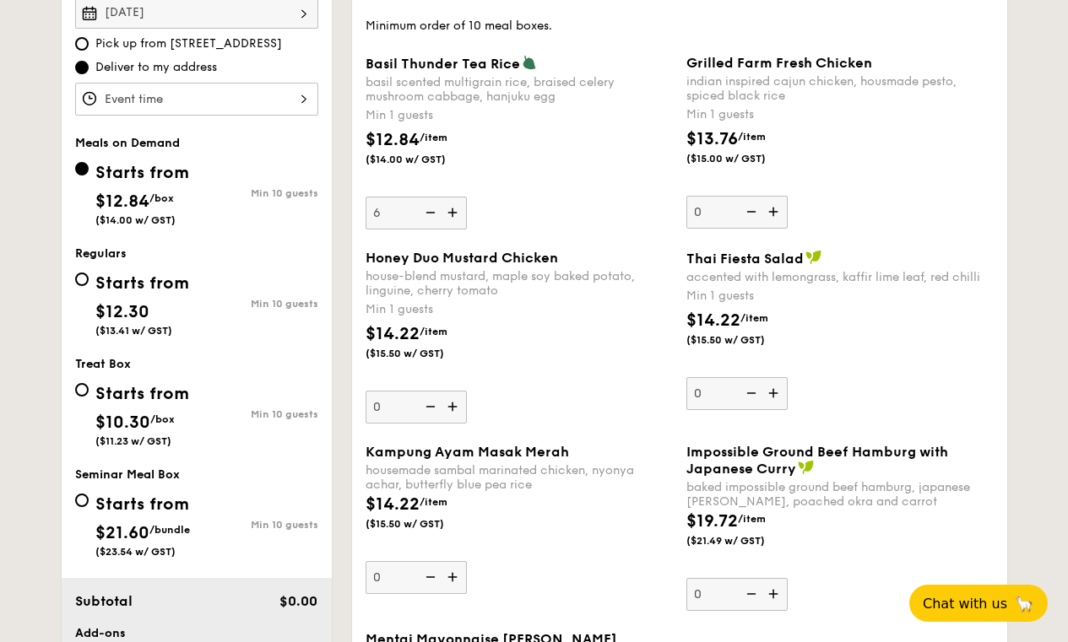
click at [457, 576] on img at bounding box center [453, 577] width 25 height 32
click at [457, 576] on input "0" at bounding box center [416, 577] width 101 height 33
click at [457, 576] on img at bounding box center [453, 577] width 25 height 32
click at [457, 576] on input "1" at bounding box center [416, 577] width 101 height 33
click at [457, 576] on img at bounding box center [453, 577] width 25 height 32
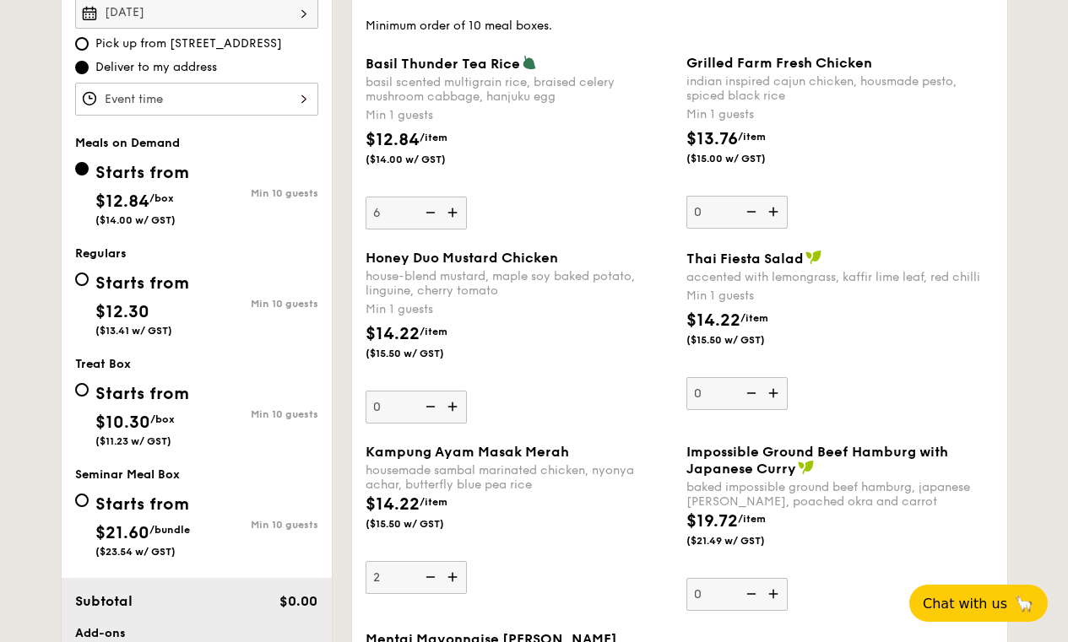
click at [457, 576] on input "2" at bounding box center [416, 577] width 101 height 33
click at [457, 576] on img at bounding box center [453, 577] width 25 height 32
click at [457, 576] on input "3" at bounding box center [416, 577] width 101 height 33
click at [457, 576] on img at bounding box center [453, 577] width 25 height 32
click at [457, 576] on input "4" at bounding box center [416, 577] width 101 height 33
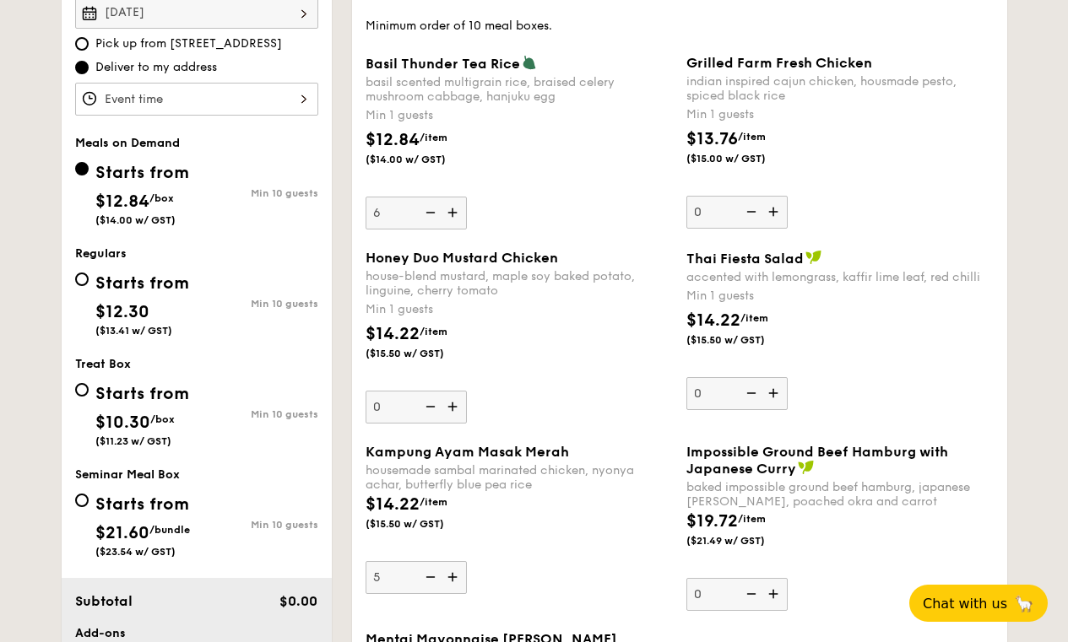
click at [457, 576] on img at bounding box center [453, 577] width 25 height 32
click at [457, 576] on input "5" at bounding box center [416, 577] width 101 height 33
click at [457, 576] on img at bounding box center [453, 577] width 25 height 32
click at [457, 576] on input "6" at bounding box center [416, 577] width 101 height 33
click at [457, 576] on img at bounding box center [453, 577] width 25 height 32
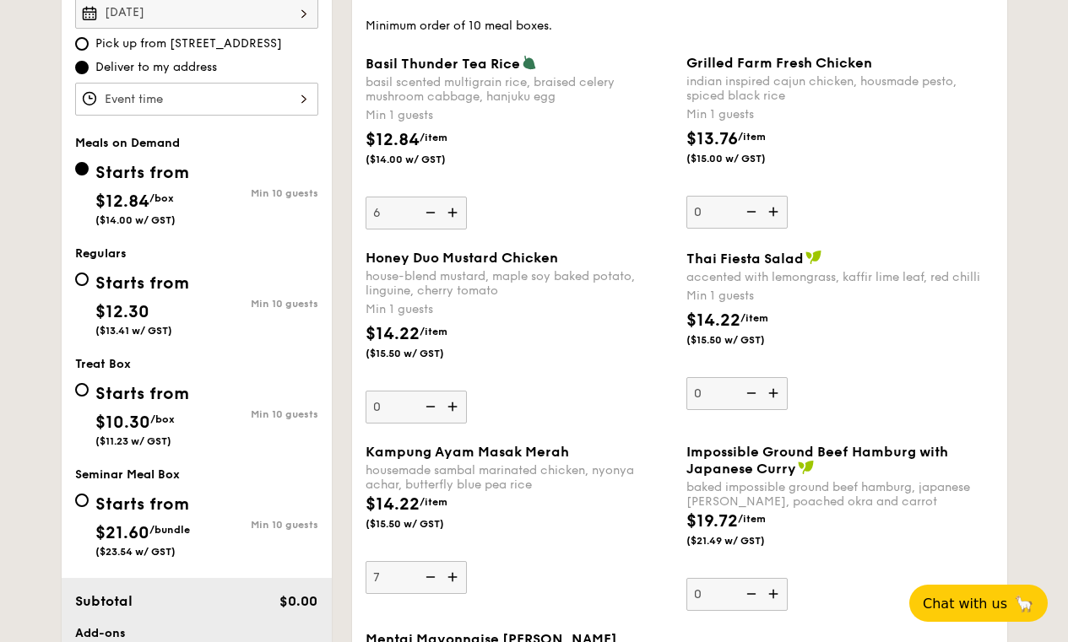
click at [457, 576] on input "7" at bounding box center [416, 577] width 101 height 33
type input "8"
click at [776, 214] on img at bounding box center [774, 212] width 25 height 32
click at [776, 214] on input "0" at bounding box center [736, 212] width 101 height 33
click at [776, 214] on img at bounding box center [774, 212] width 25 height 32
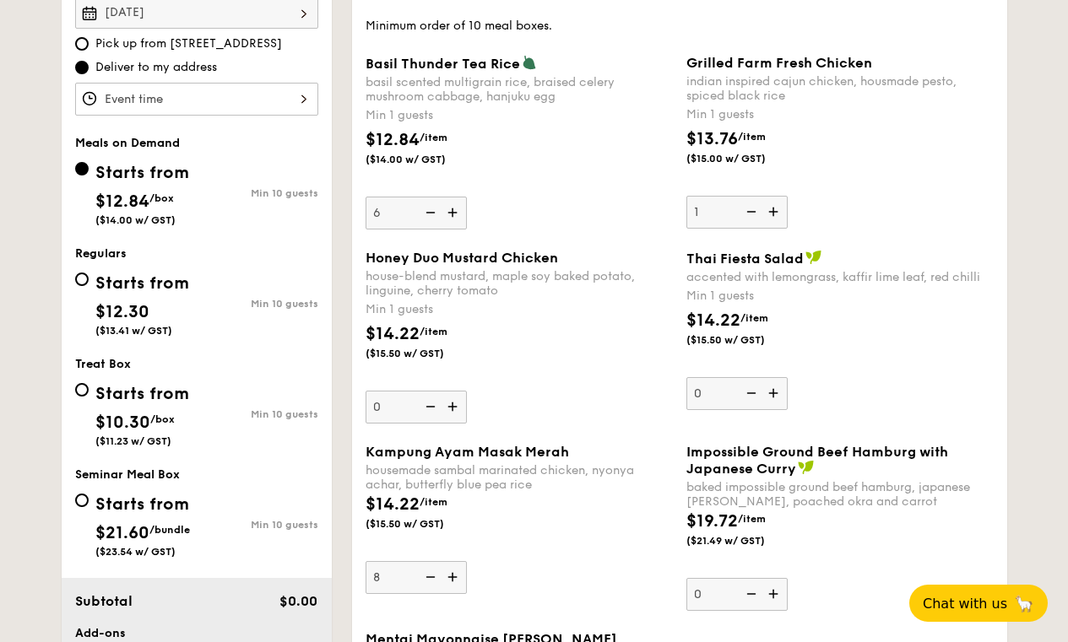
click at [776, 214] on input "1" at bounding box center [736, 212] width 101 height 33
click at [776, 214] on img at bounding box center [774, 212] width 25 height 32
click at [776, 214] on input "2" at bounding box center [736, 212] width 101 height 33
click at [776, 214] on img at bounding box center [774, 212] width 25 height 32
click at [776, 214] on input "3" at bounding box center [736, 212] width 101 height 33
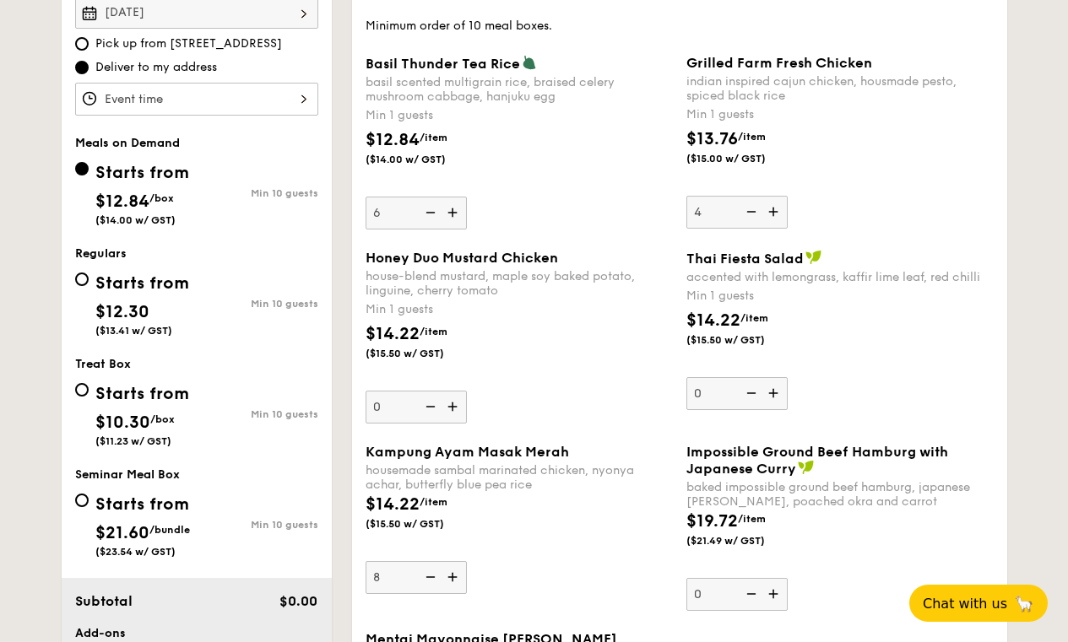
click at [776, 214] on img at bounding box center [774, 212] width 25 height 32
click at [776, 214] on input "4" at bounding box center [736, 212] width 101 height 33
click at [776, 214] on img at bounding box center [774, 212] width 25 height 32
click at [776, 214] on input "5" at bounding box center [736, 212] width 101 height 33
click at [776, 214] on img at bounding box center [774, 212] width 25 height 32
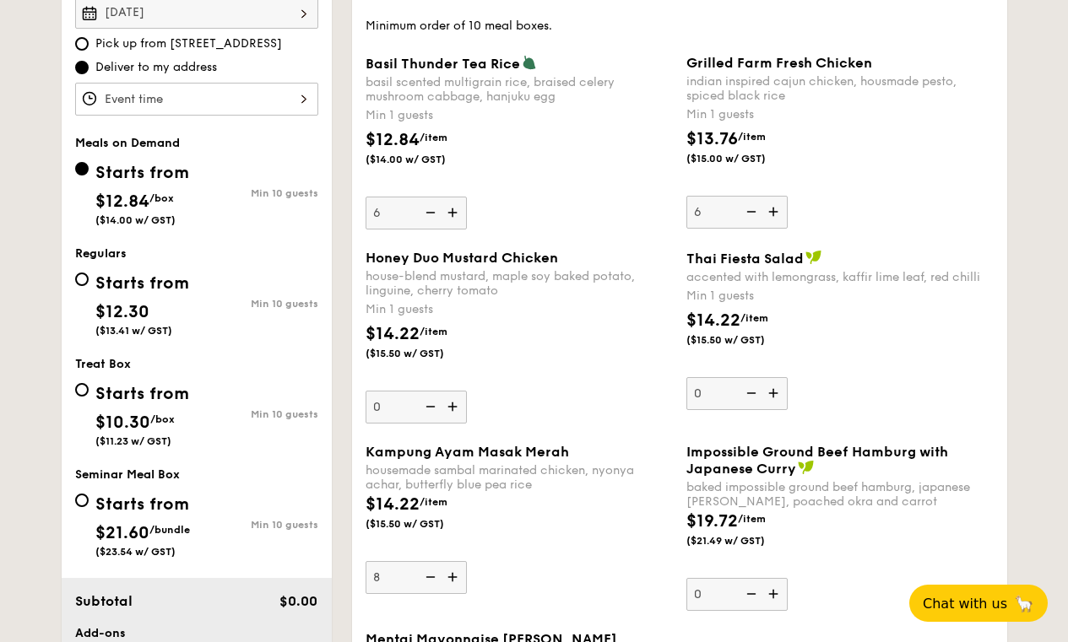
click at [776, 214] on input "6" at bounding box center [736, 212] width 101 height 33
click at [776, 214] on img at bounding box center [774, 212] width 25 height 32
click at [776, 214] on input "7" at bounding box center [736, 212] width 101 height 33
click at [776, 214] on img at bounding box center [774, 212] width 25 height 32
click at [776, 214] on input "8" at bounding box center [736, 212] width 101 height 33
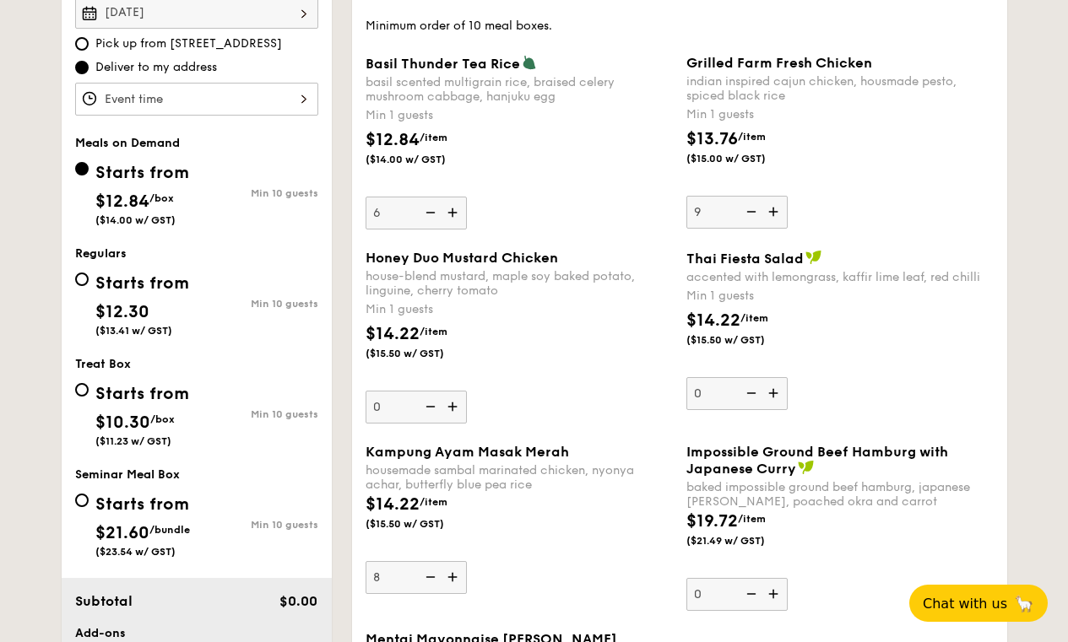
click at [776, 214] on img at bounding box center [774, 212] width 25 height 32
click at [776, 214] on input "9" at bounding box center [736, 212] width 101 height 33
click at [776, 214] on img at bounding box center [774, 212] width 25 height 32
click at [776, 214] on input "10" at bounding box center [736, 212] width 101 height 33
click at [776, 214] on img at bounding box center [774, 212] width 25 height 32
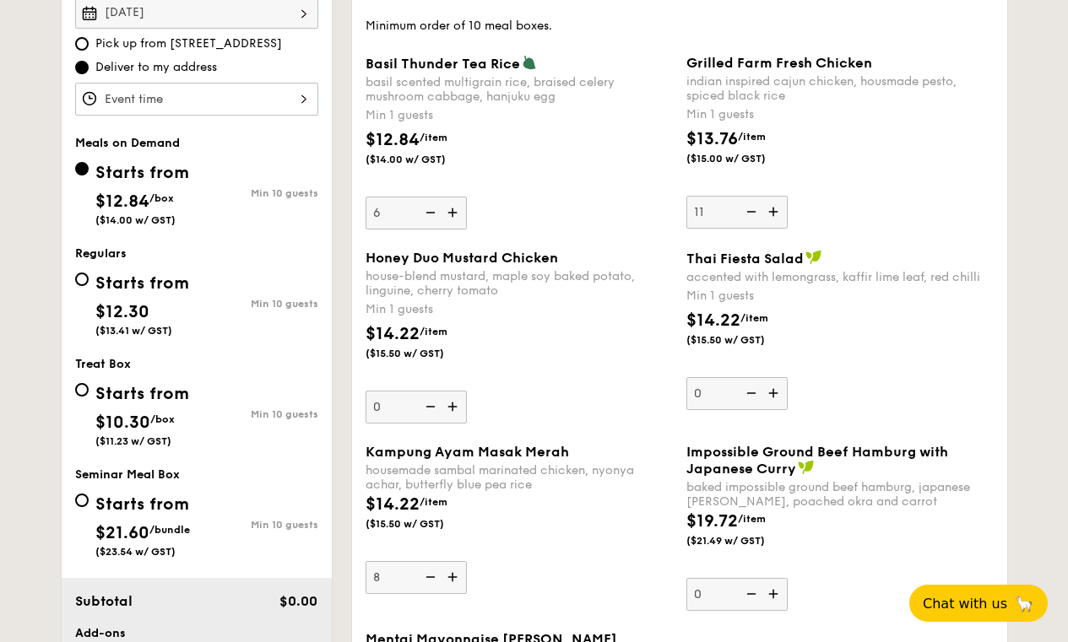
click at [776, 214] on input "11" at bounding box center [736, 212] width 101 height 33
type input "12"
click at [614, 348] on div "$14.22 /item ($15.50 w/ GST)" at bounding box center [519, 351] width 321 height 59
click at [467, 391] on input "0" at bounding box center [416, 407] width 101 height 33
click at [614, 348] on div "$14.22 /item ($15.50 w/ GST)" at bounding box center [519, 351] width 321 height 59
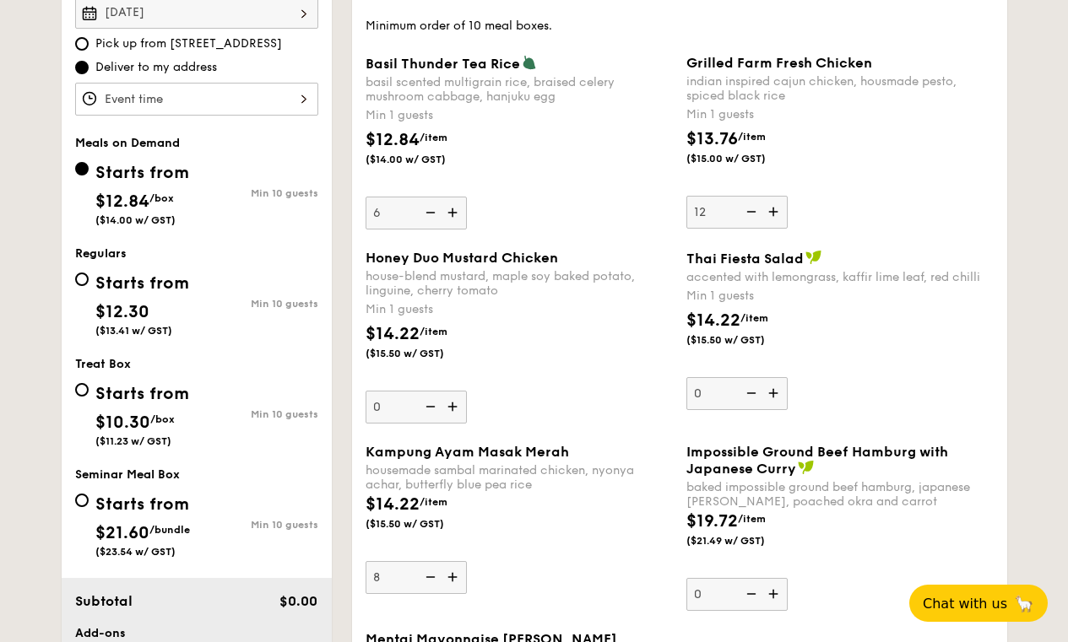
click at [467, 391] on input "0" at bounding box center [416, 407] width 101 height 33
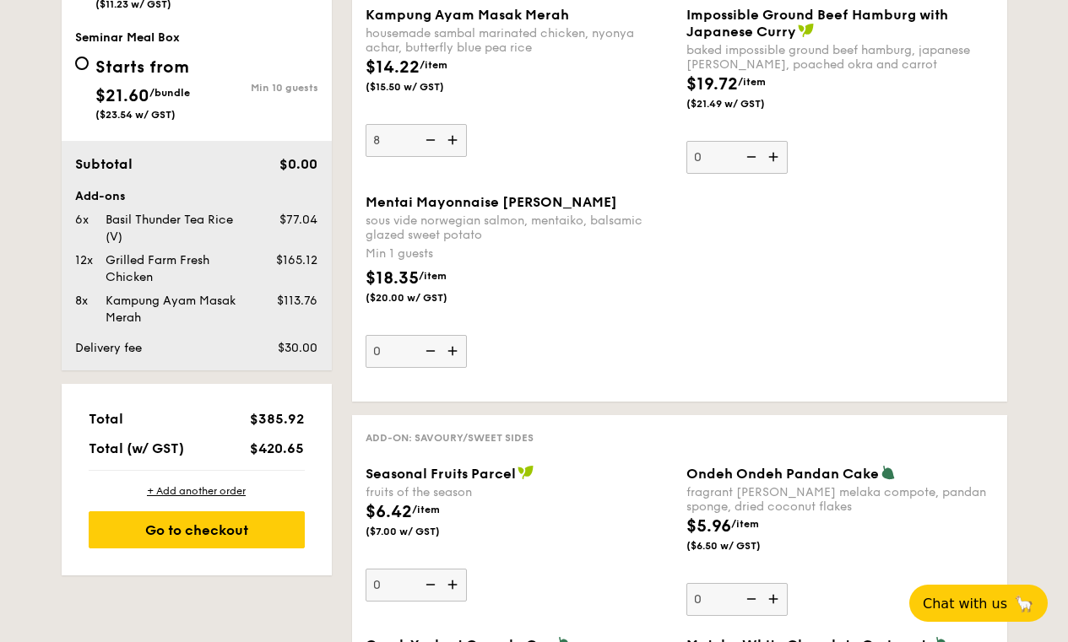
scroll to position [612, 0]
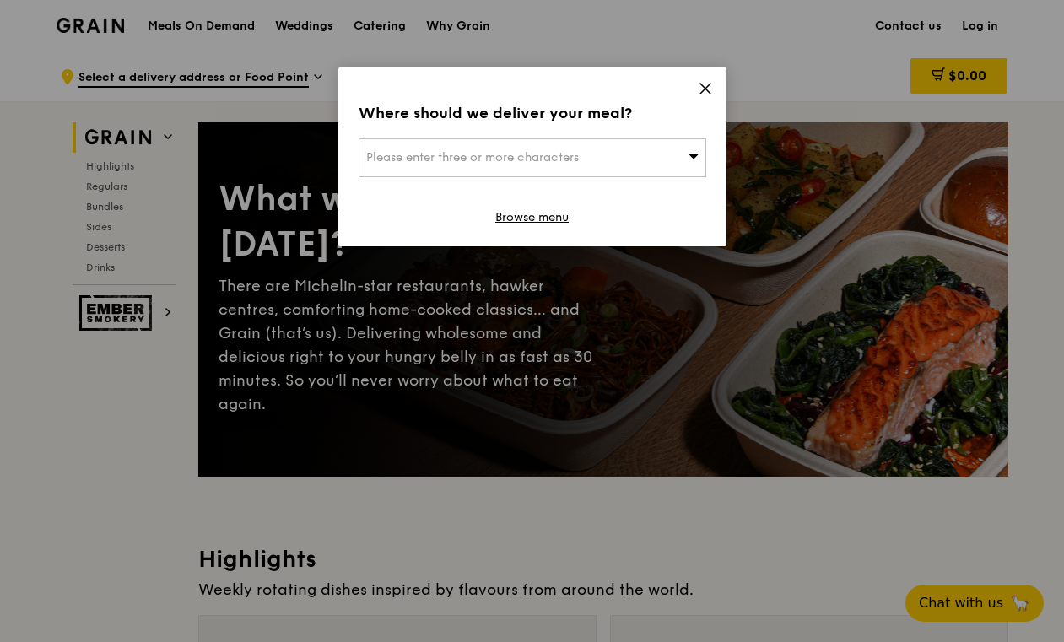
click at [702, 95] on icon at bounding box center [705, 88] width 15 height 15
